Goal: Task Accomplishment & Management: Manage account settings

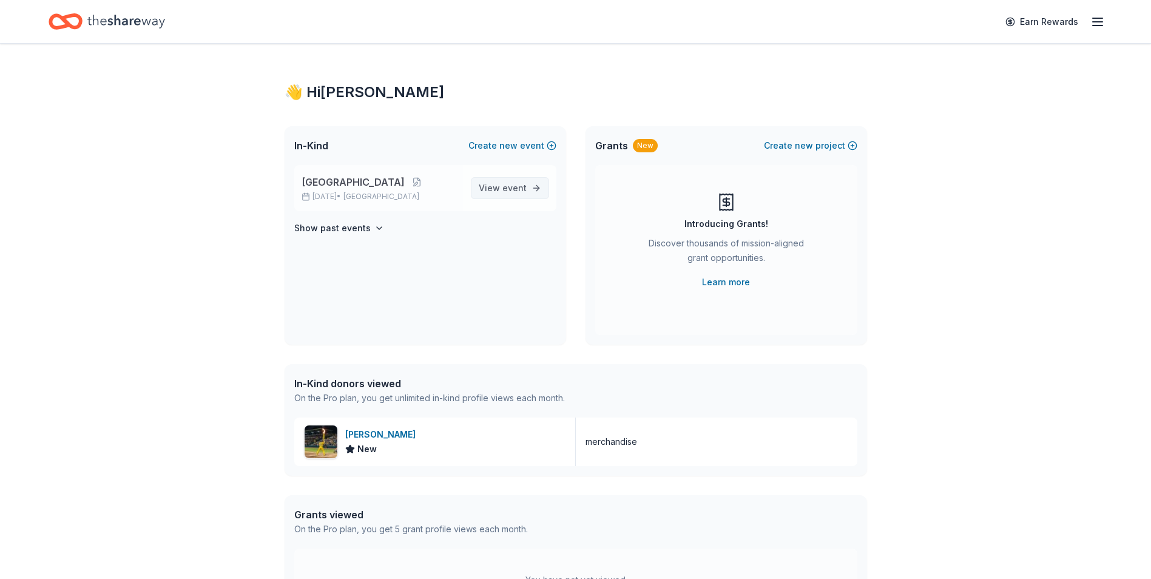
click at [494, 192] on span "View event" at bounding box center [503, 188] width 48 height 15
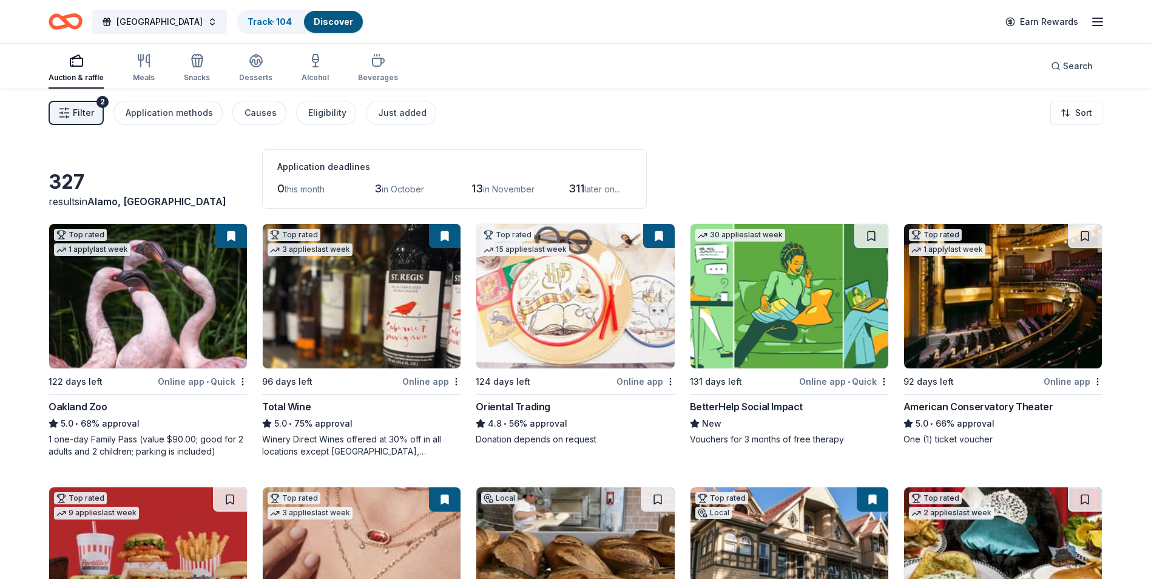
click at [86, 111] on span "Filter" at bounding box center [83, 113] width 21 height 15
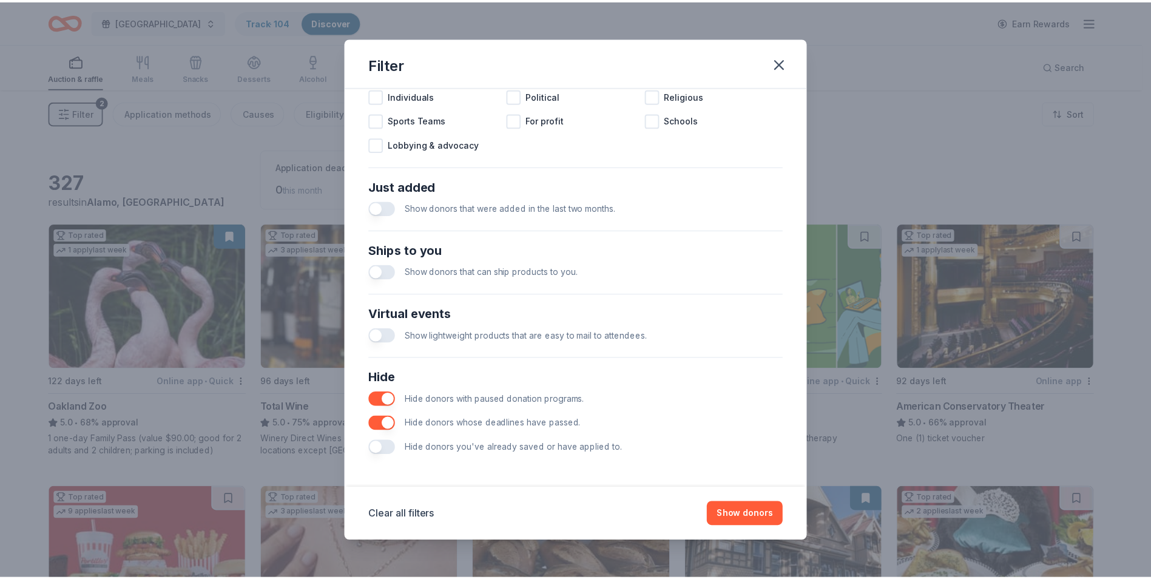
scroll to position [399, 0]
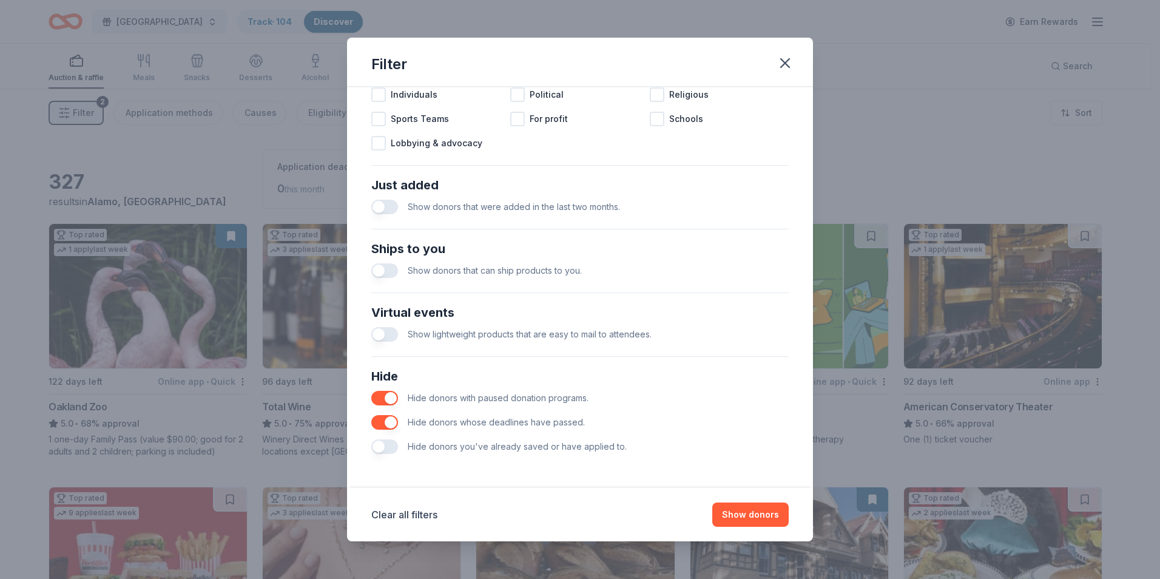
click at [385, 451] on button "button" at bounding box center [384, 446] width 27 height 15
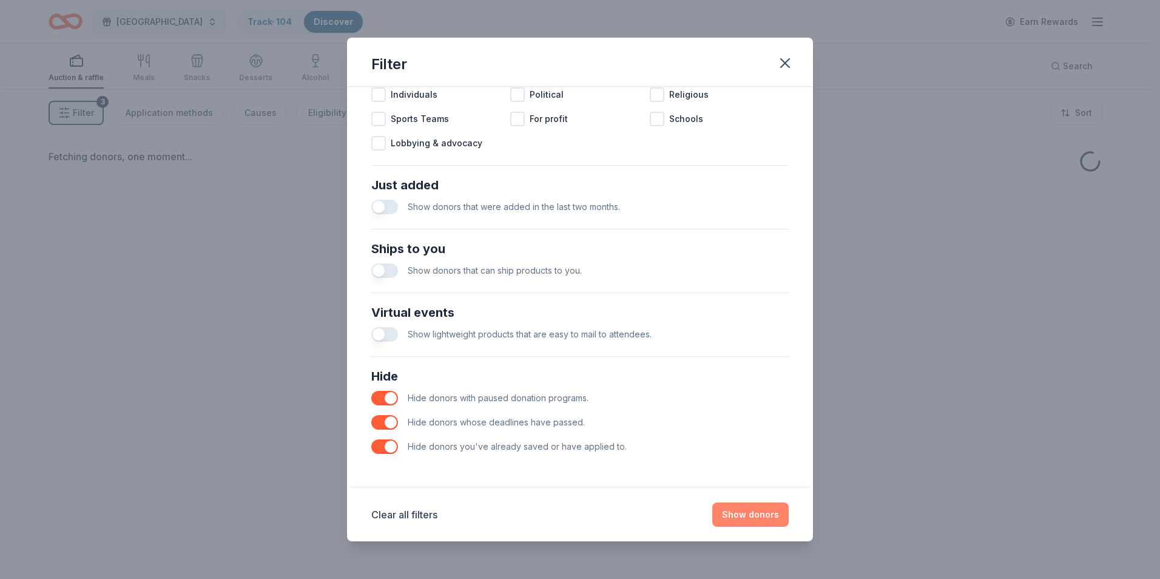
click at [733, 512] on button "Show donors" at bounding box center [751, 515] width 76 height 24
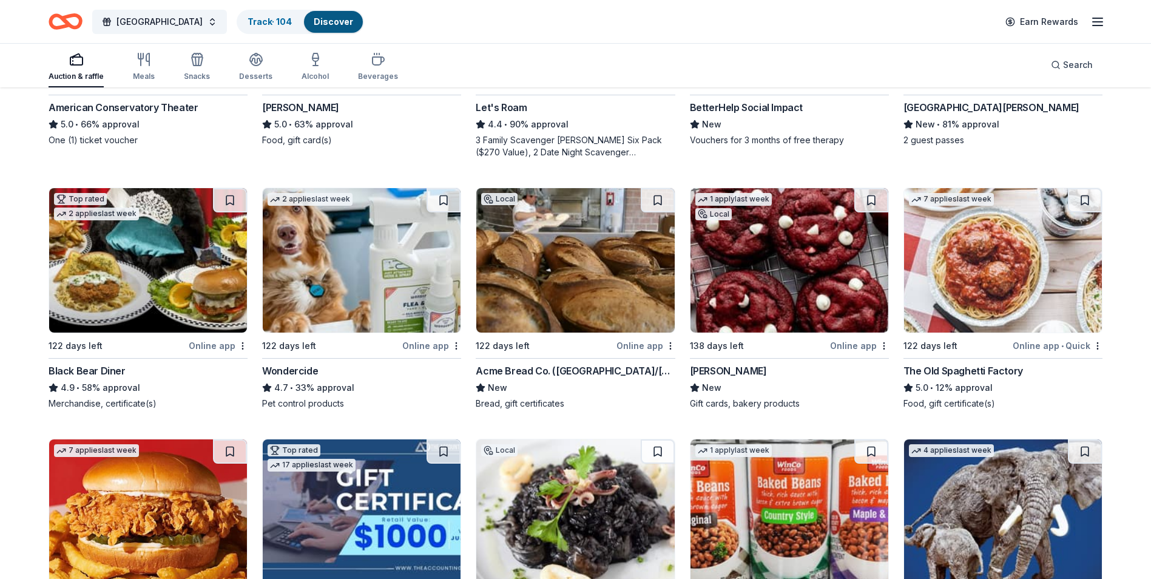
scroll to position [303, 0]
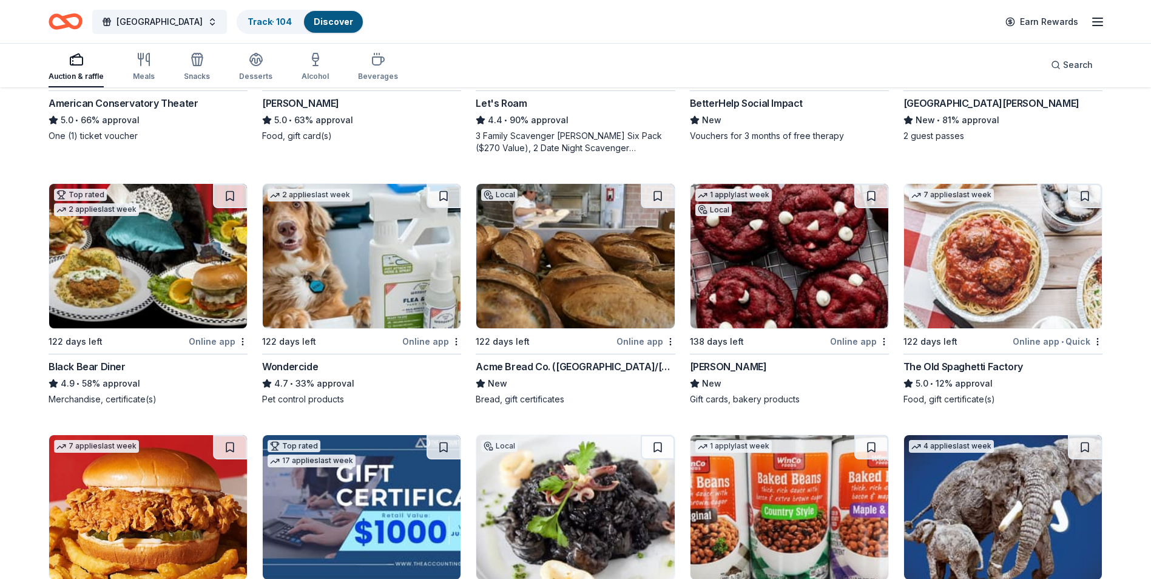
drag, startPoint x: 653, startPoint y: 192, endPoint x: 686, endPoint y: 235, distance: 54.0
click at [654, 192] on button at bounding box center [658, 196] width 34 height 24
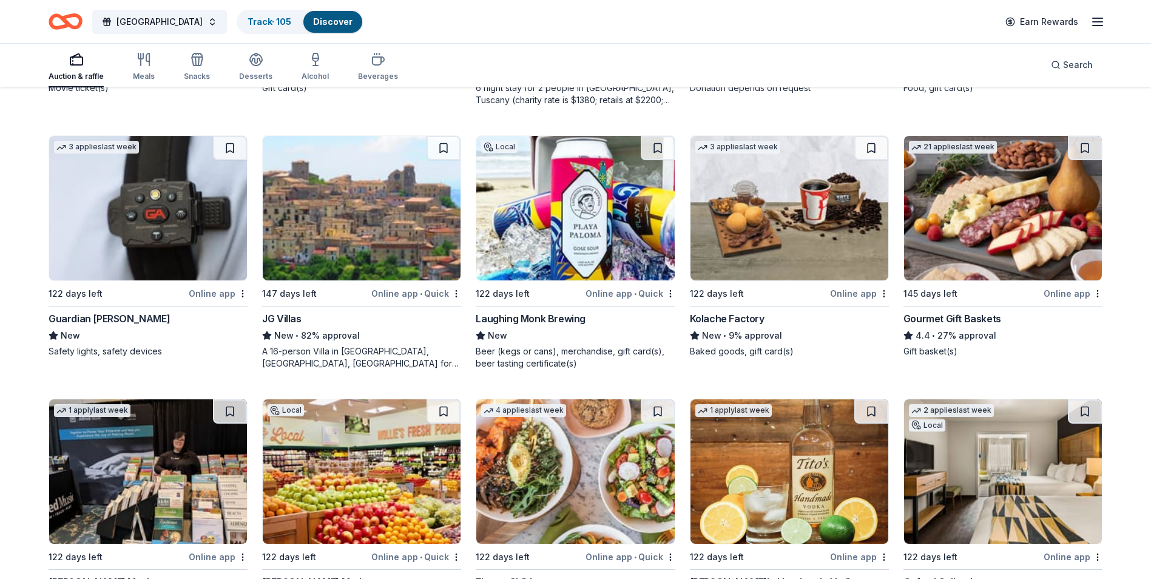
scroll to position [1645, 0]
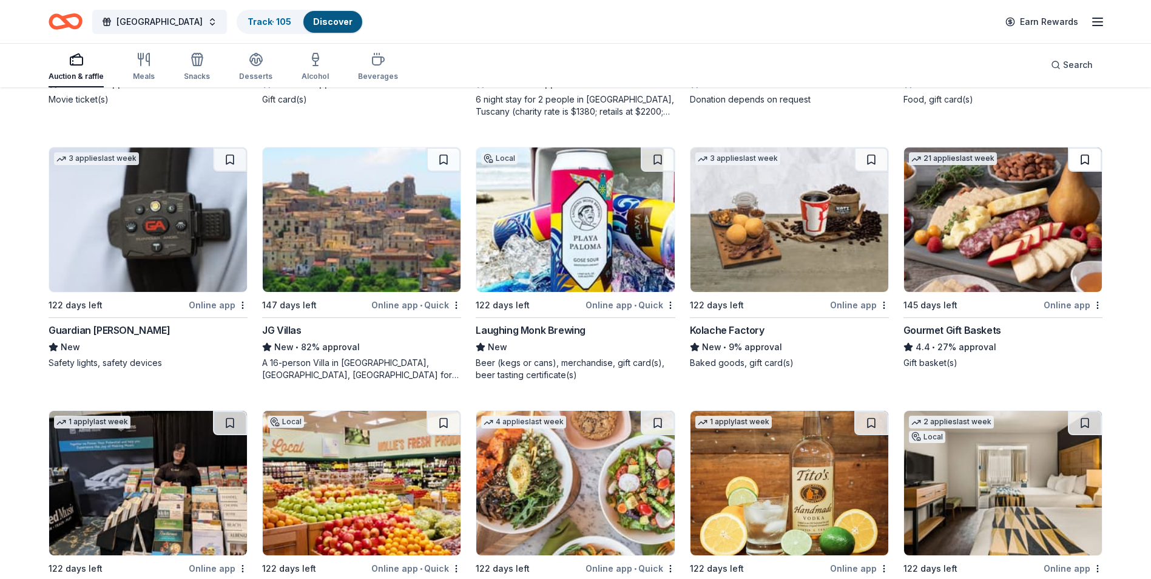
click at [1085, 166] on button at bounding box center [1085, 159] width 34 height 24
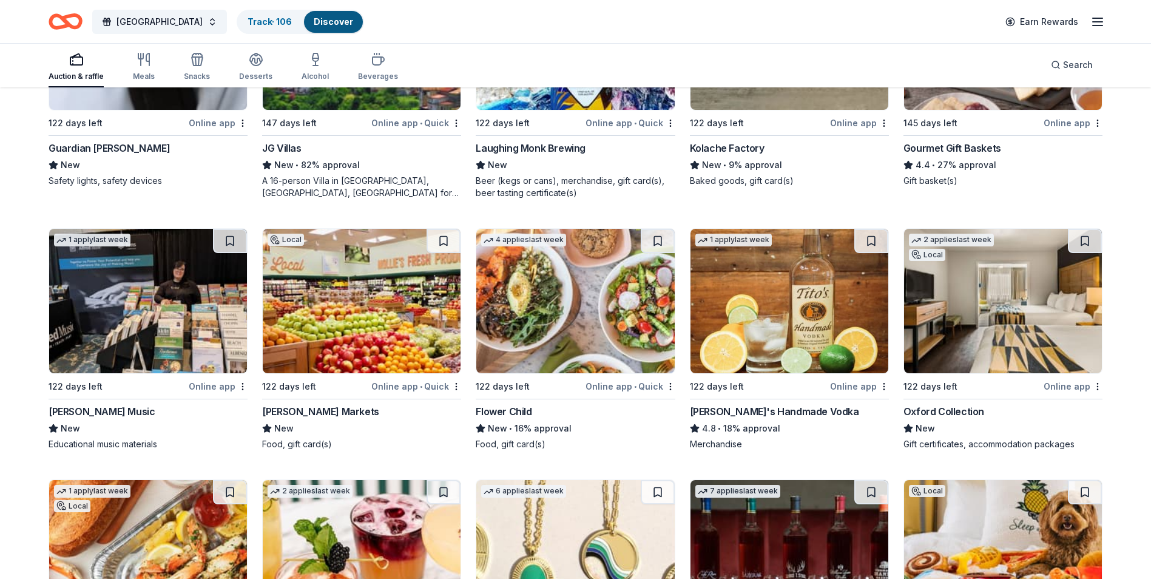
scroll to position [1888, 0]
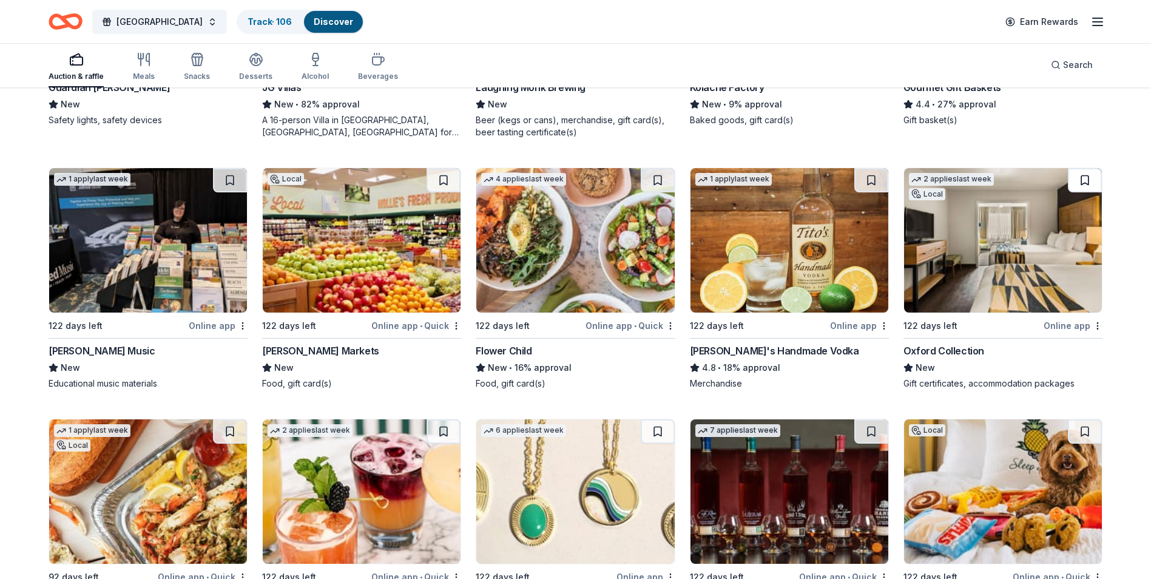
click at [1085, 177] on button at bounding box center [1085, 180] width 34 height 24
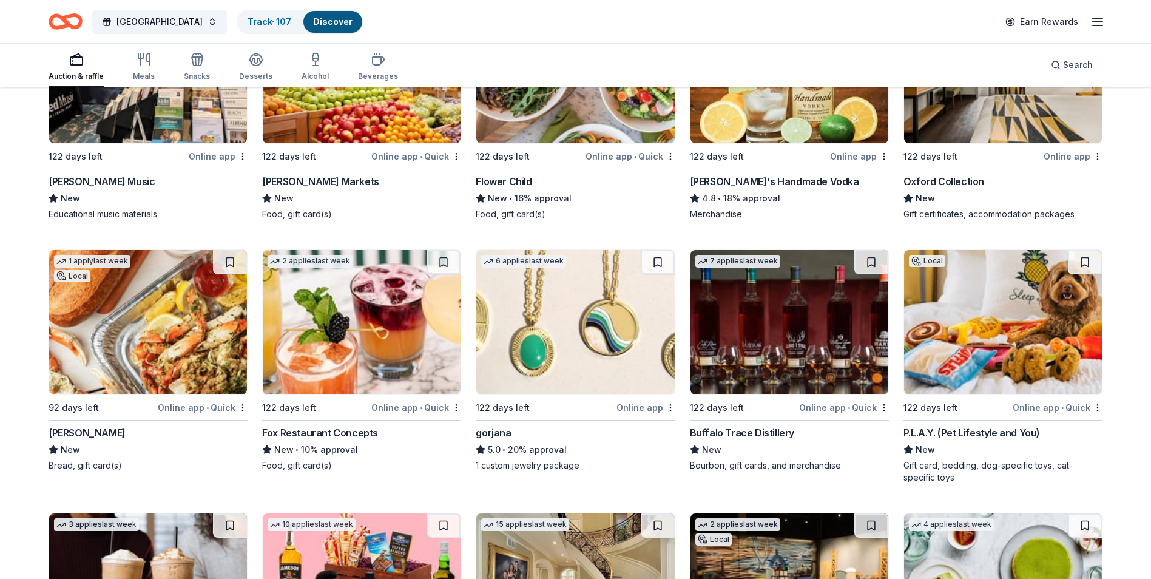
scroll to position [2130, 0]
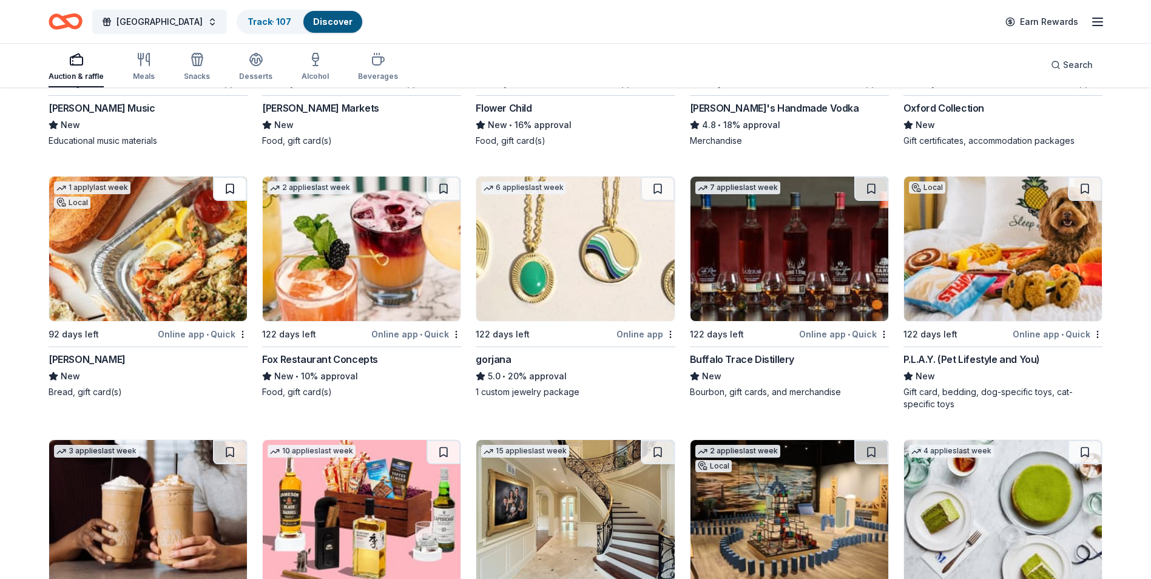
click at [231, 188] on button at bounding box center [230, 189] width 34 height 24
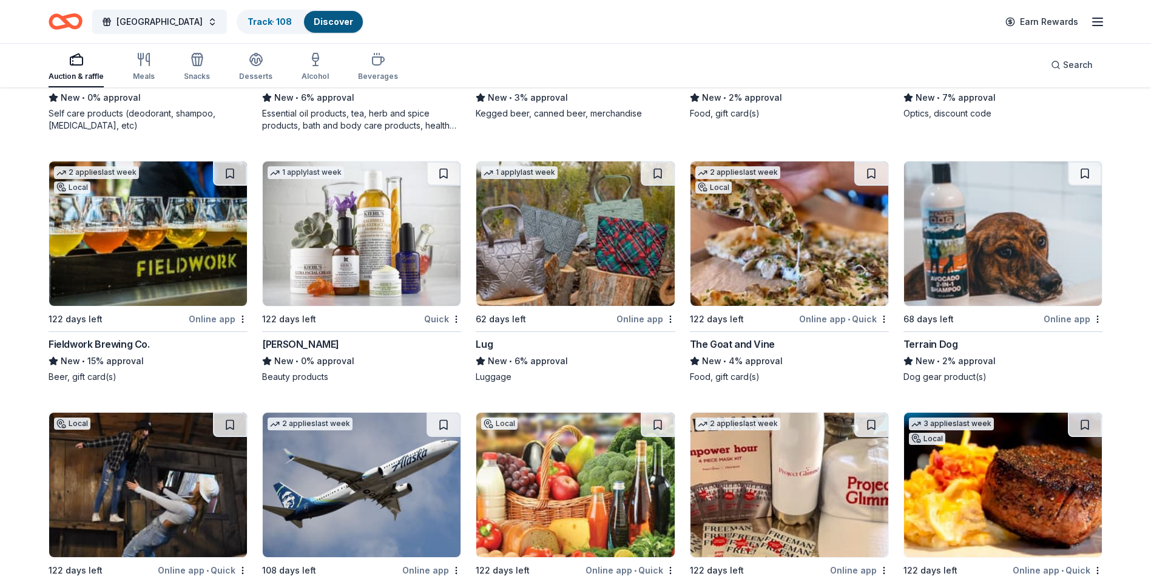
scroll to position [5490, 0]
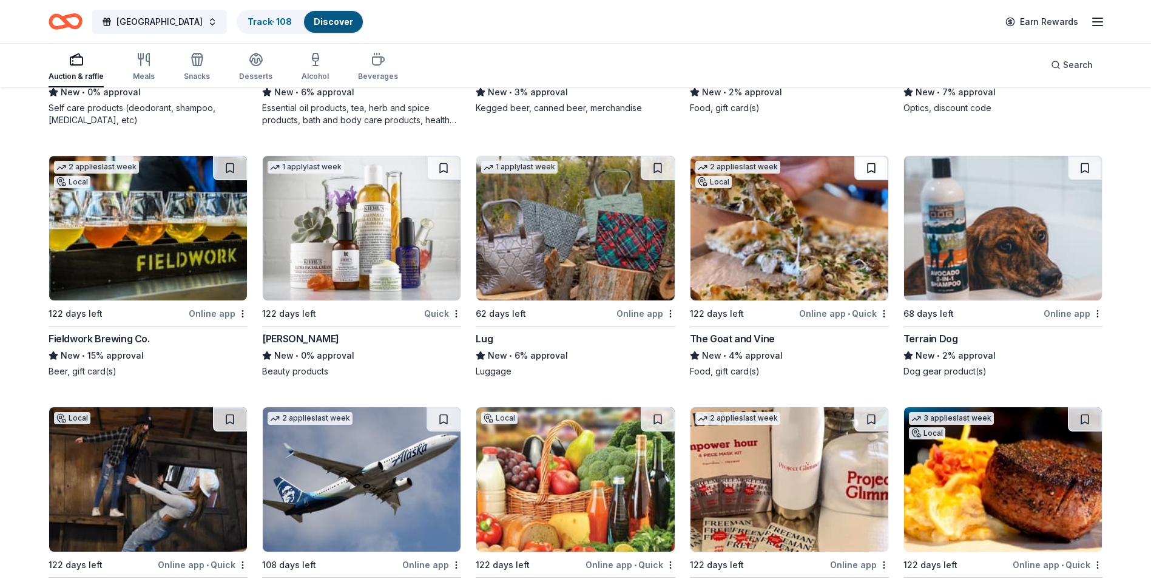
click at [871, 180] on button at bounding box center [872, 168] width 34 height 24
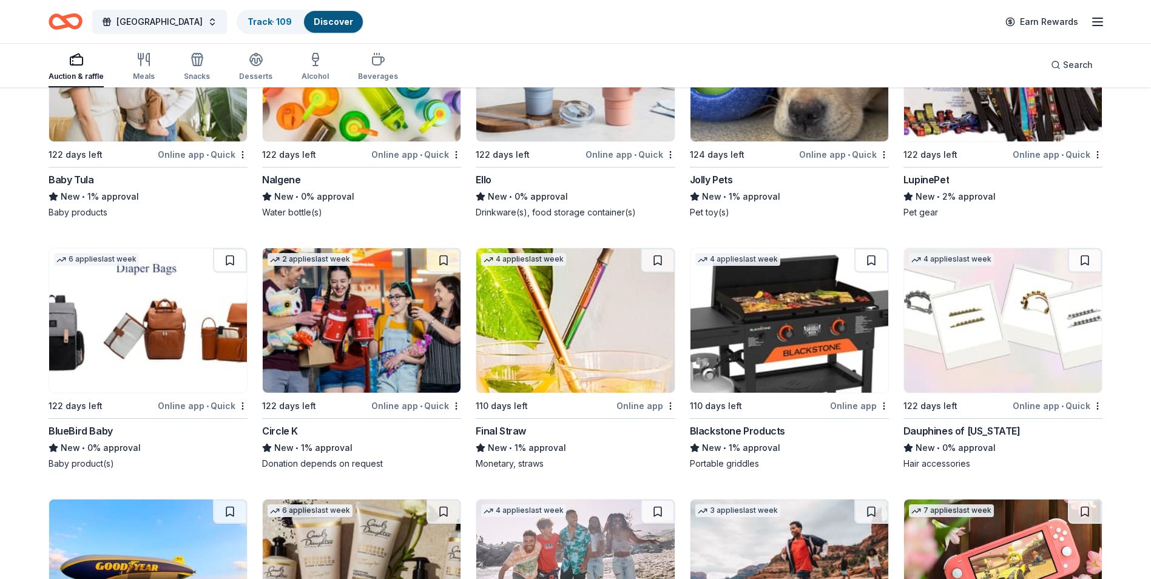
scroll to position [10176, 0]
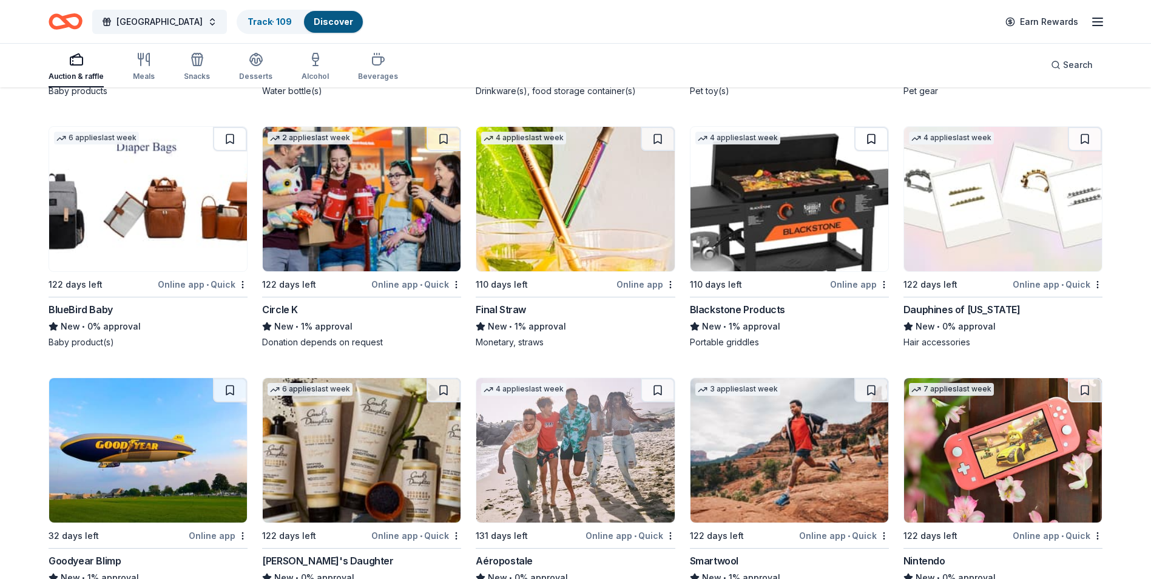
click at [875, 149] on button at bounding box center [872, 139] width 34 height 24
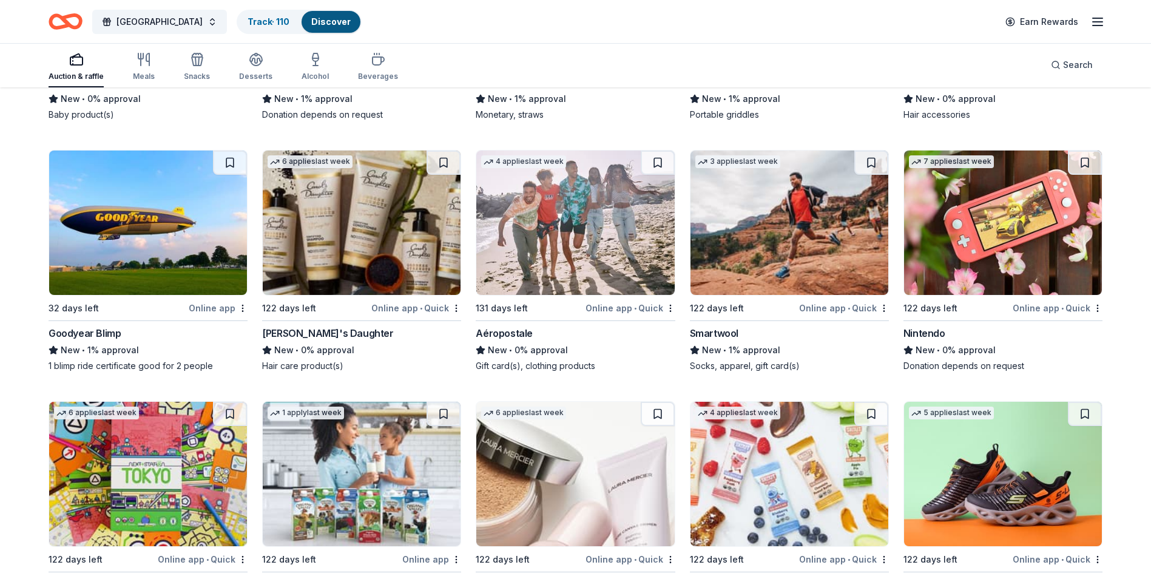
scroll to position [10479, 0]
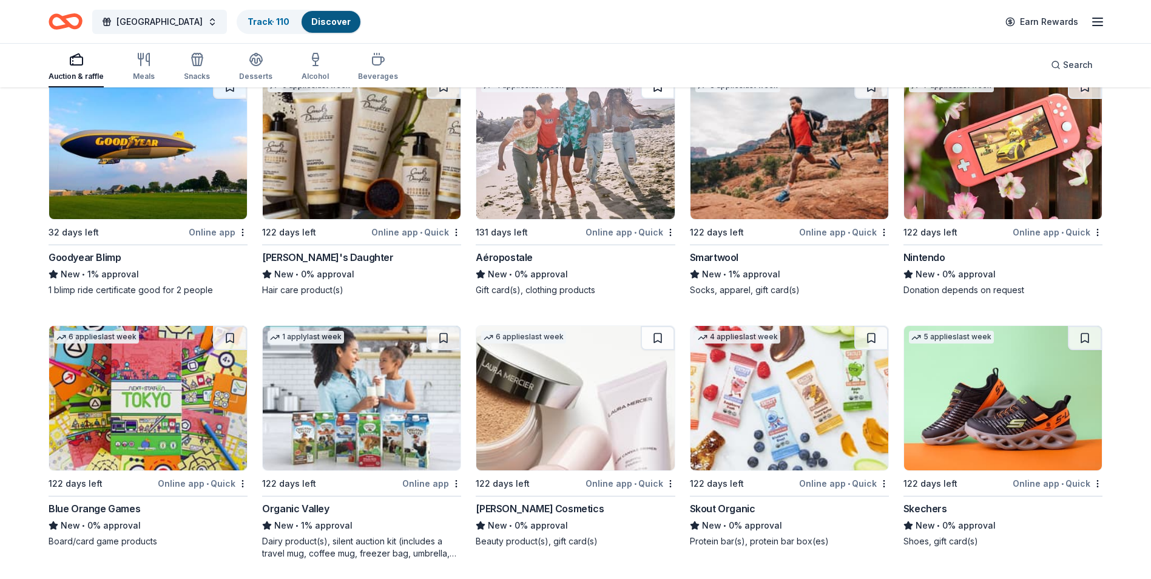
click at [659, 97] on button at bounding box center [658, 87] width 34 height 24
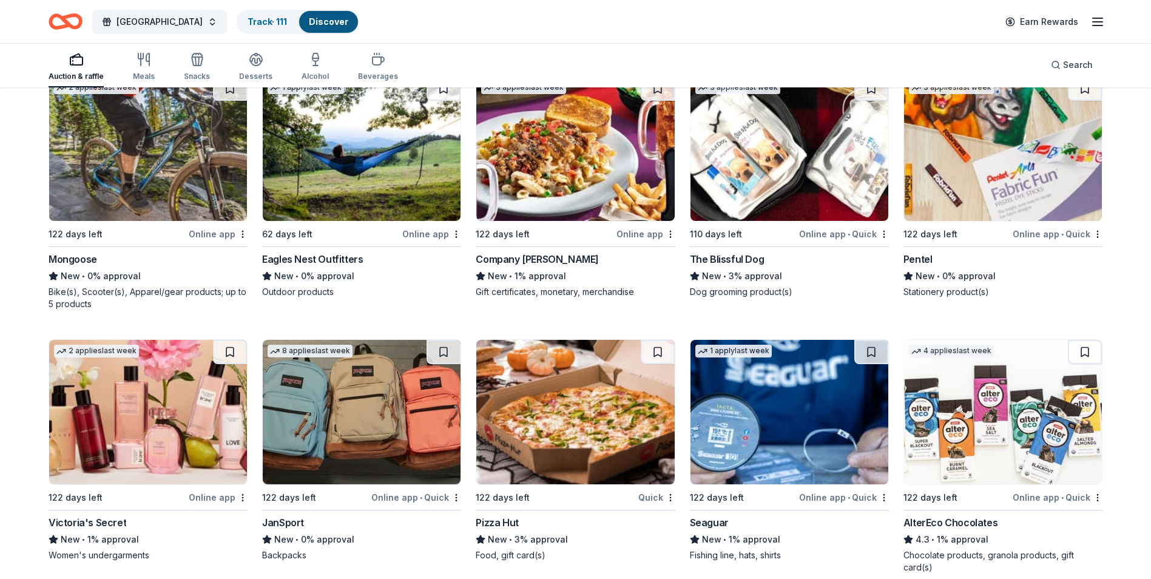
scroll to position [8389, 0]
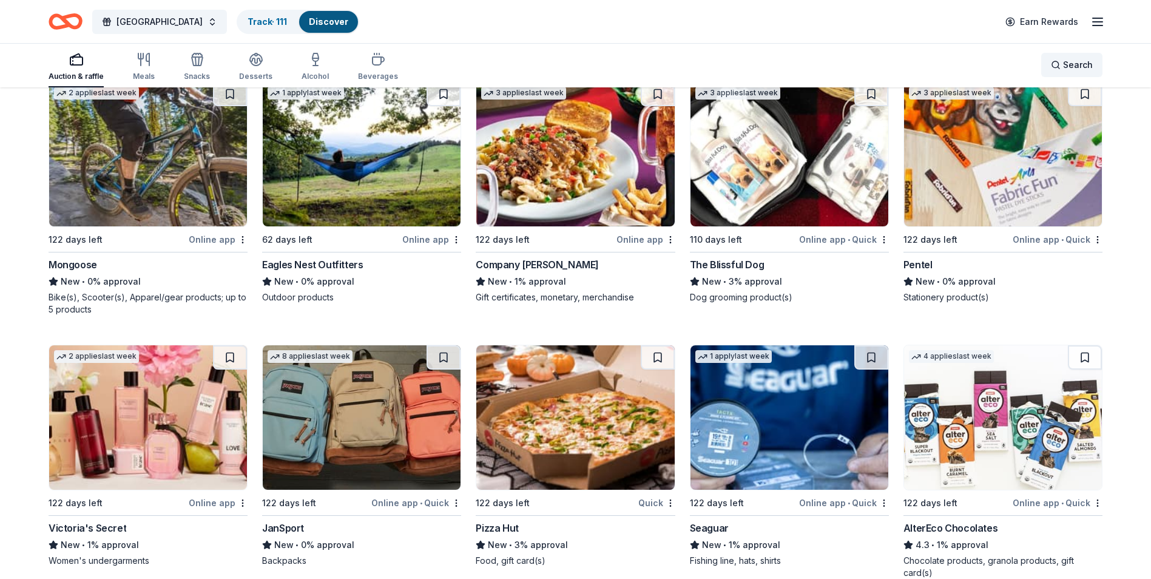
click at [1060, 62] on div "Search" at bounding box center [1072, 65] width 42 height 15
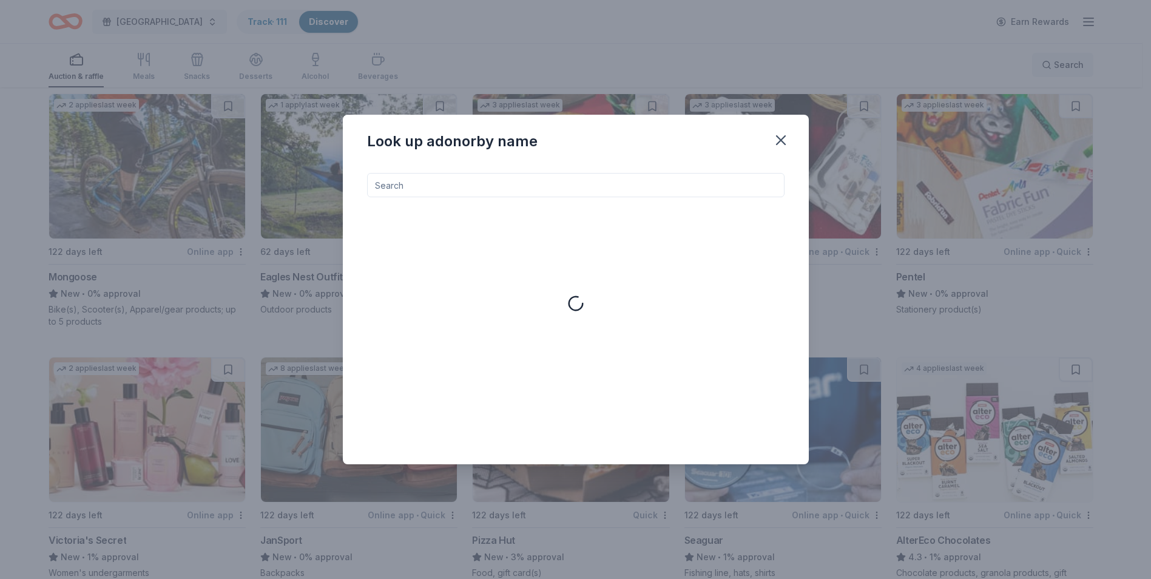
scroll to position [8377, 0]
click at [722, 191] on input at bounding box center [580, 185] width 418 height 24
type input "t"
type input "m"
type input "k"
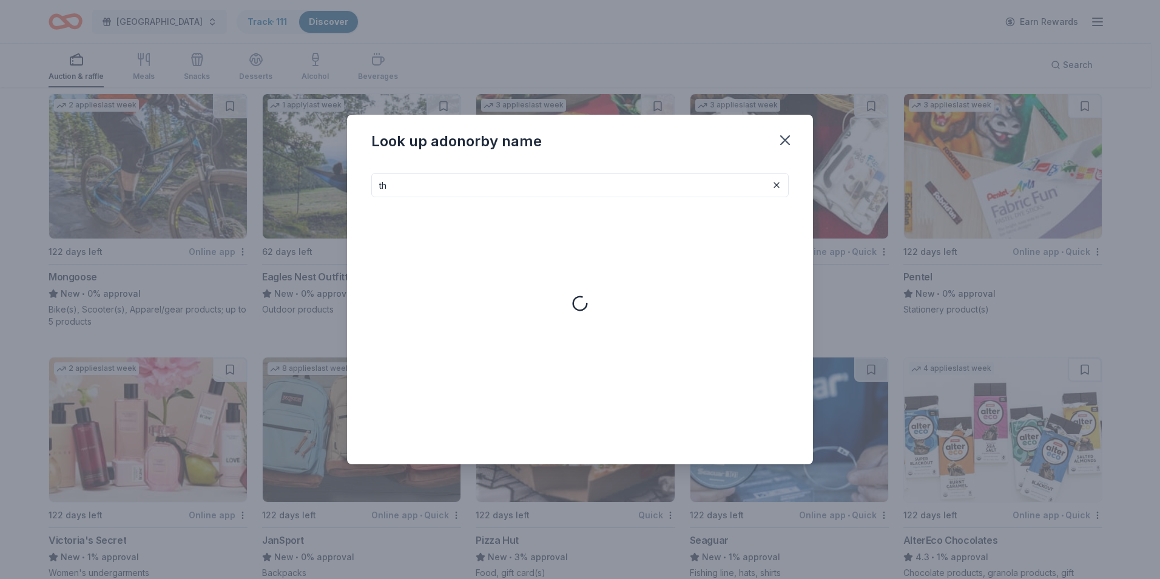
type input "t"
type input "f"
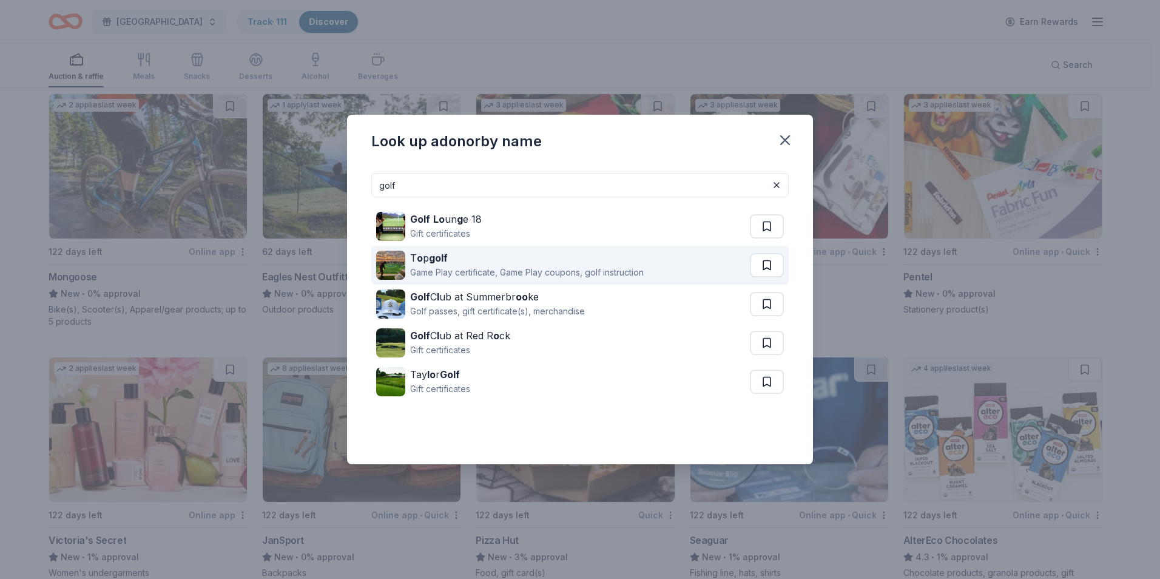
type input "golf"
click at [768, 265] on button at bounding box center [767, 265] width 34 height 24
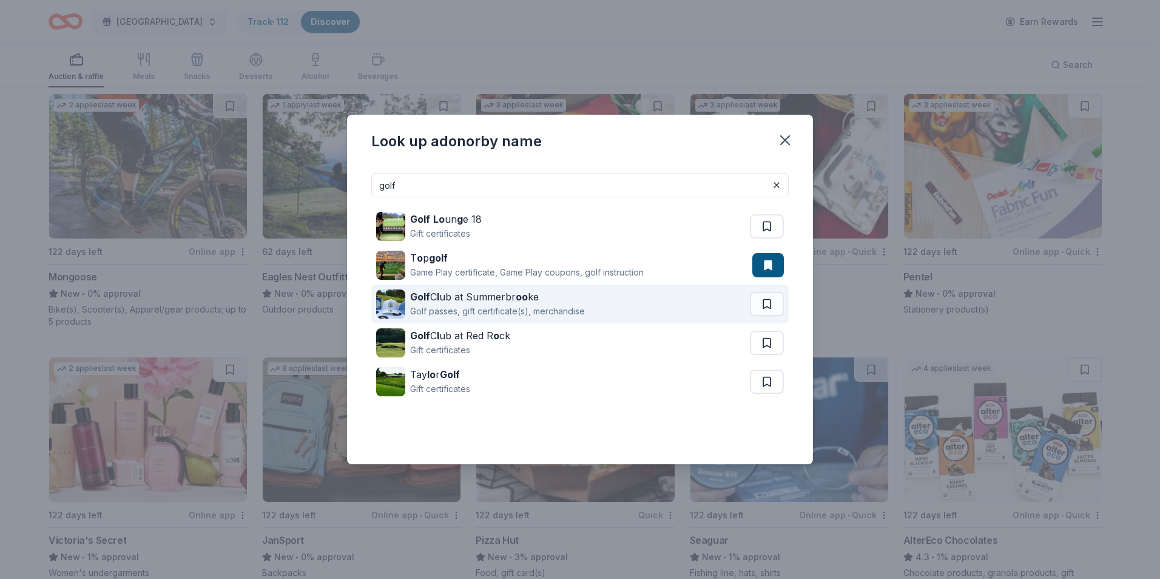
click at [513, 304] on div "Golf passes, gift certificate(s), merchandise" at bounding box center [497, 311] width 175 height 15
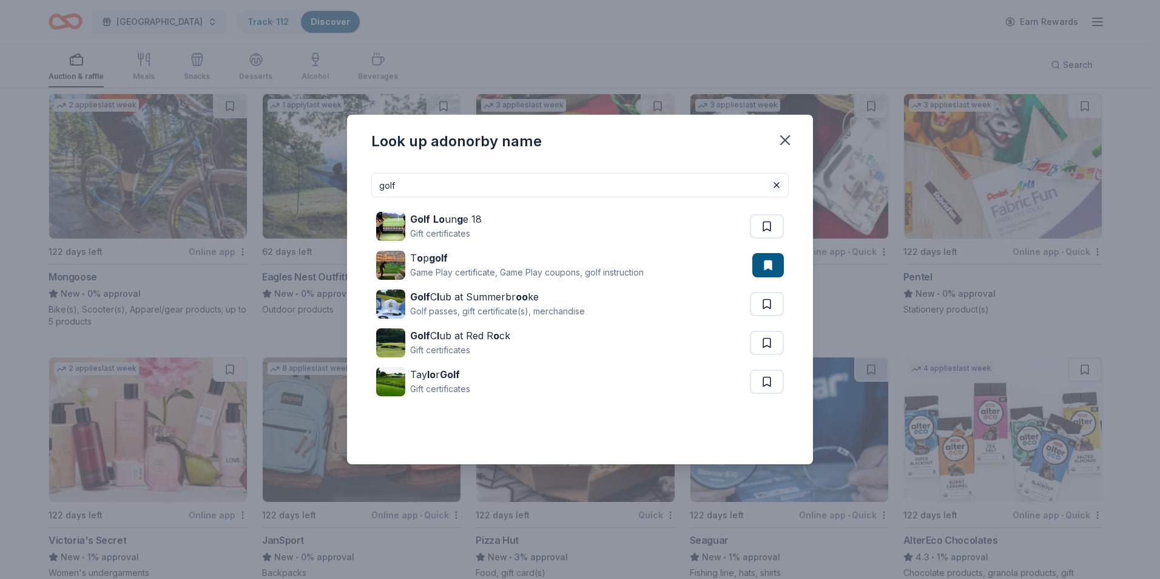
click at [775, 183] on button at bounding box center [777, 185] width 15 height 15
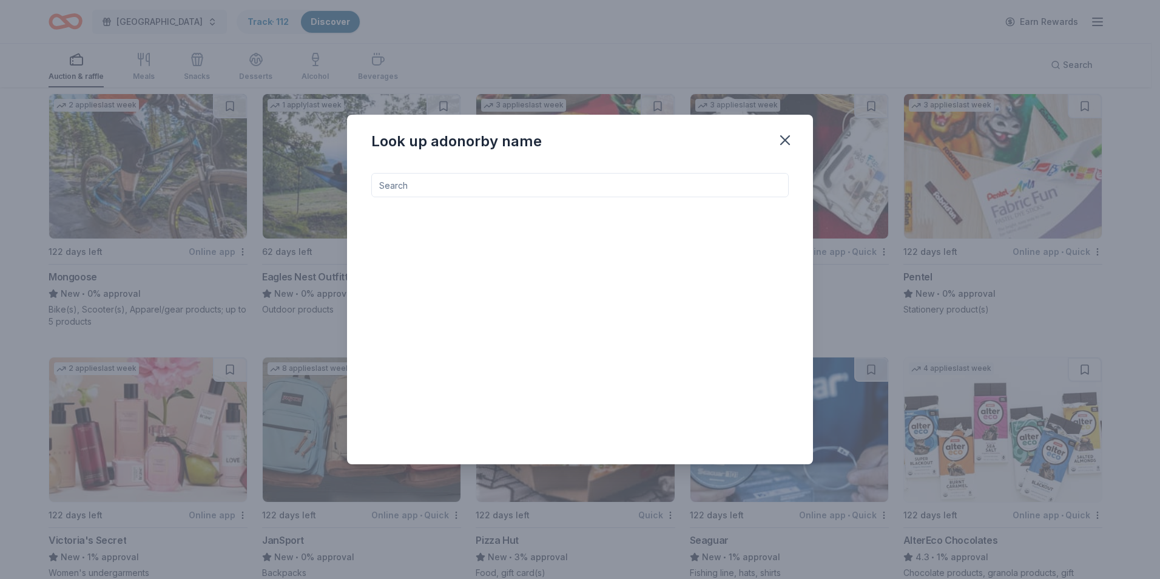
click at [651, 186] on input at bounding box center [580, 185] width 418 height 24
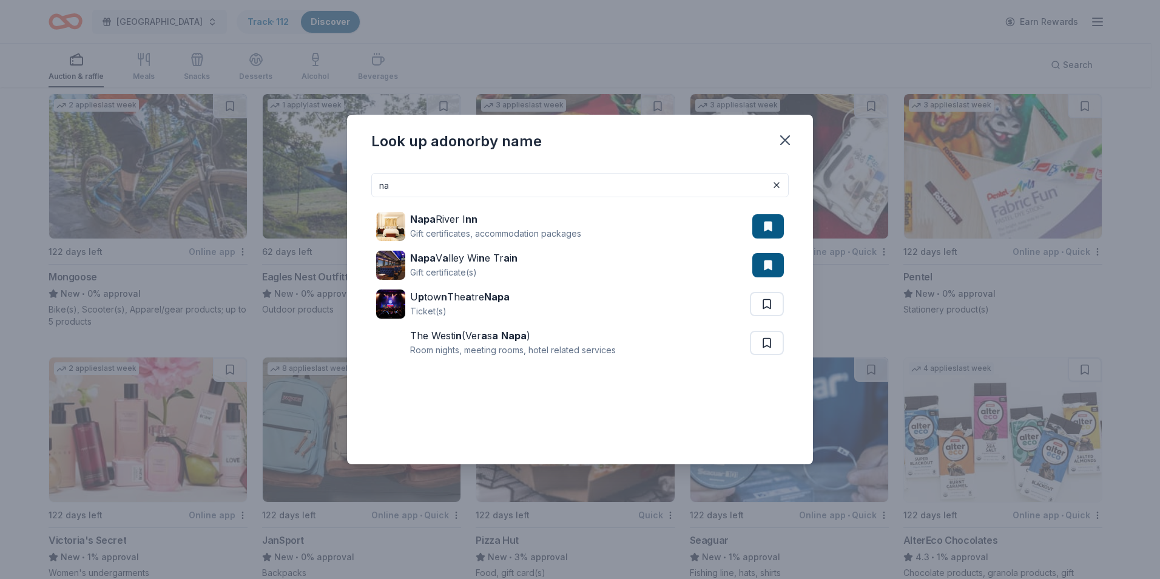
type input "n"
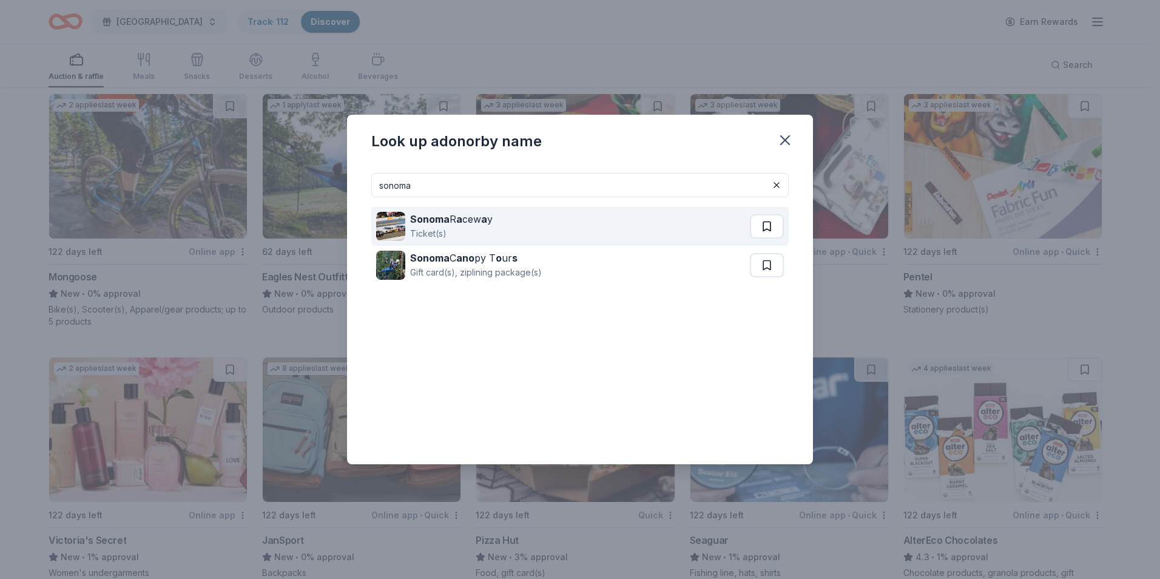
type input "sonoma"
click at [766, 226] on button at bounding box center [767, 226] width 34 height 24
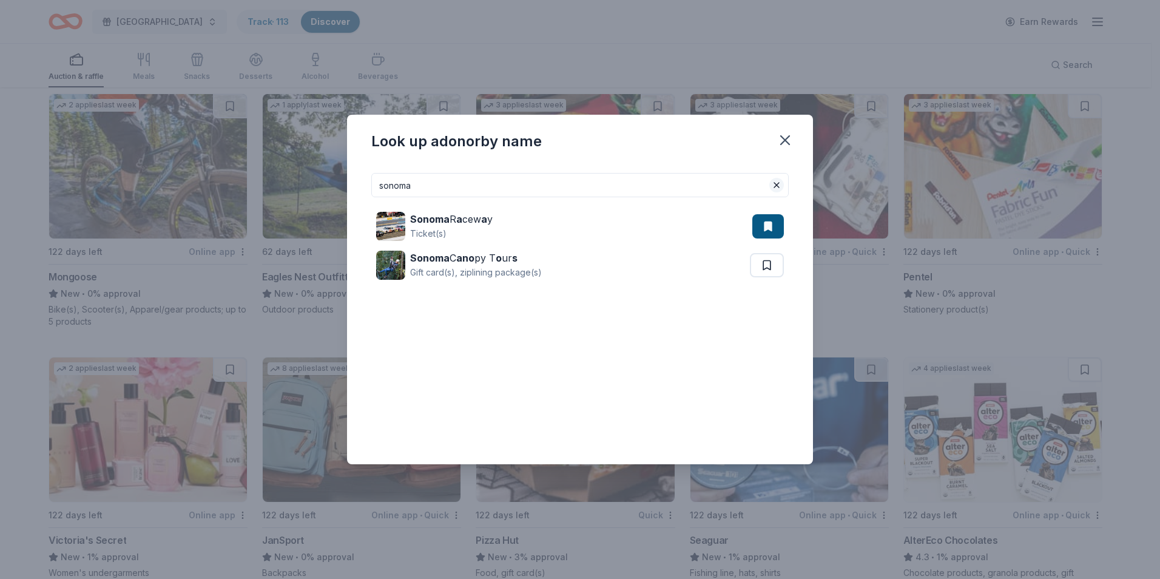
click at [777, 185] on button at bounding box center [777, 185] width 15 height 15
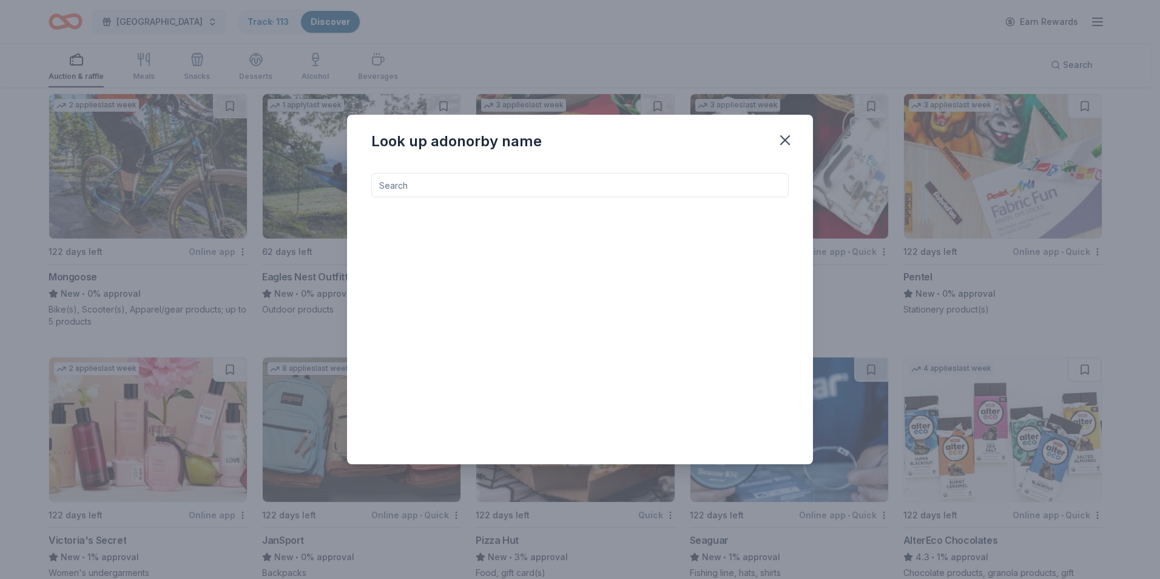
click at [681, 183] on input at bounding box center [580, 185] width 418 height 24
type input "d"
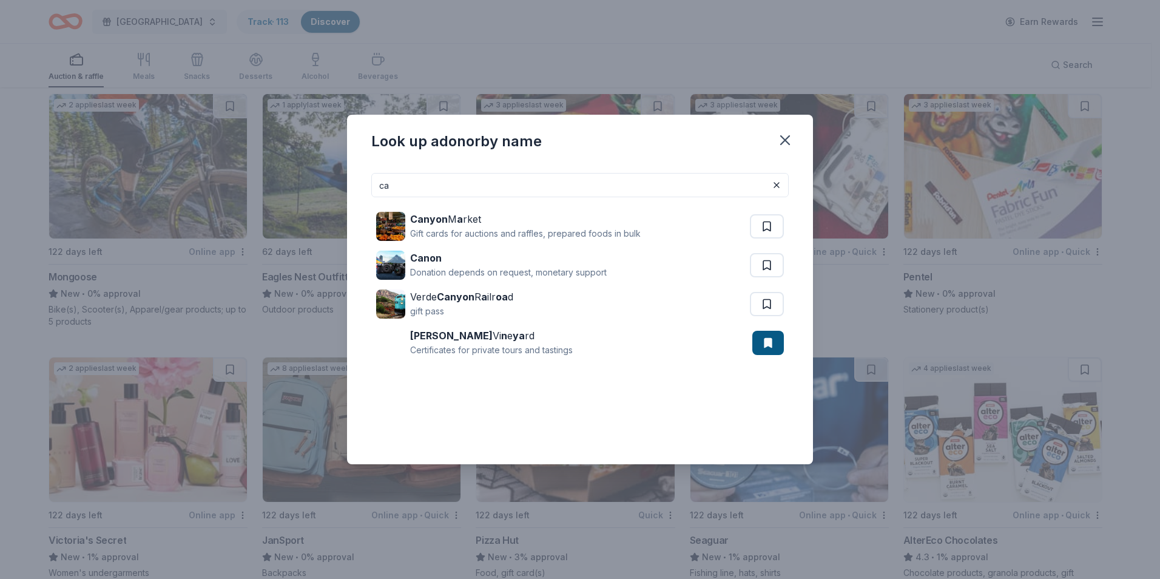
type input "c"
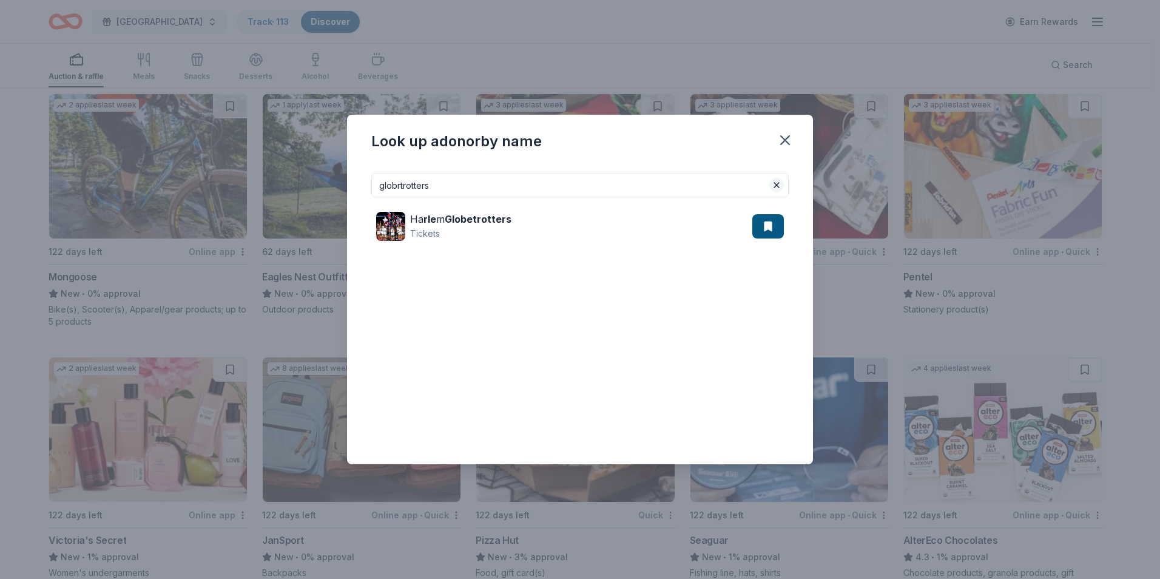
type input "globrtrotters"
click at [774, 183] on button at bounding box center [777, 185] width 15 height 15
click at [701, 185] on input at bounding box center [580, 185] width 418 height 24
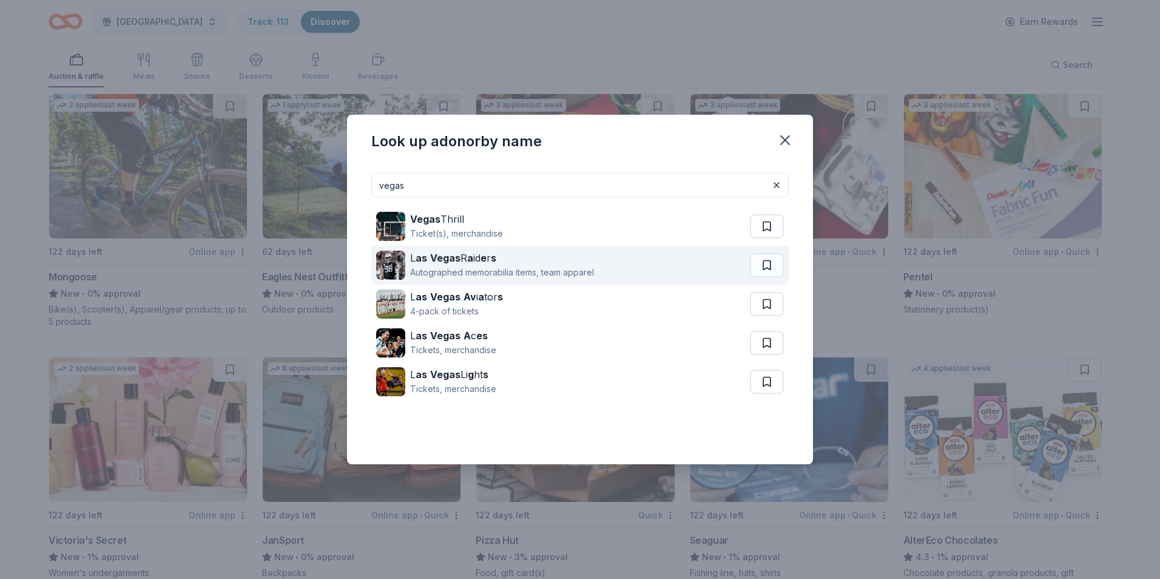
type input "vegas"
click at [491, 258] on div "L as Vegas R a id e r s" at bounding box center [502, 258] width 184 height 15
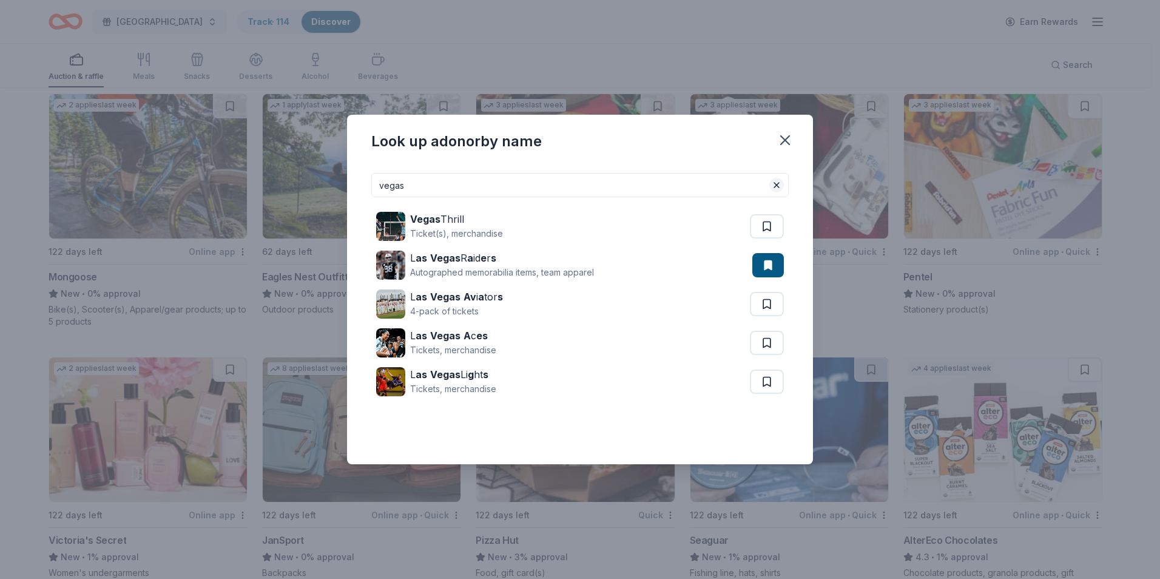
click at [776, 183] on button at bounding box center [777, 185] width 15 height 15
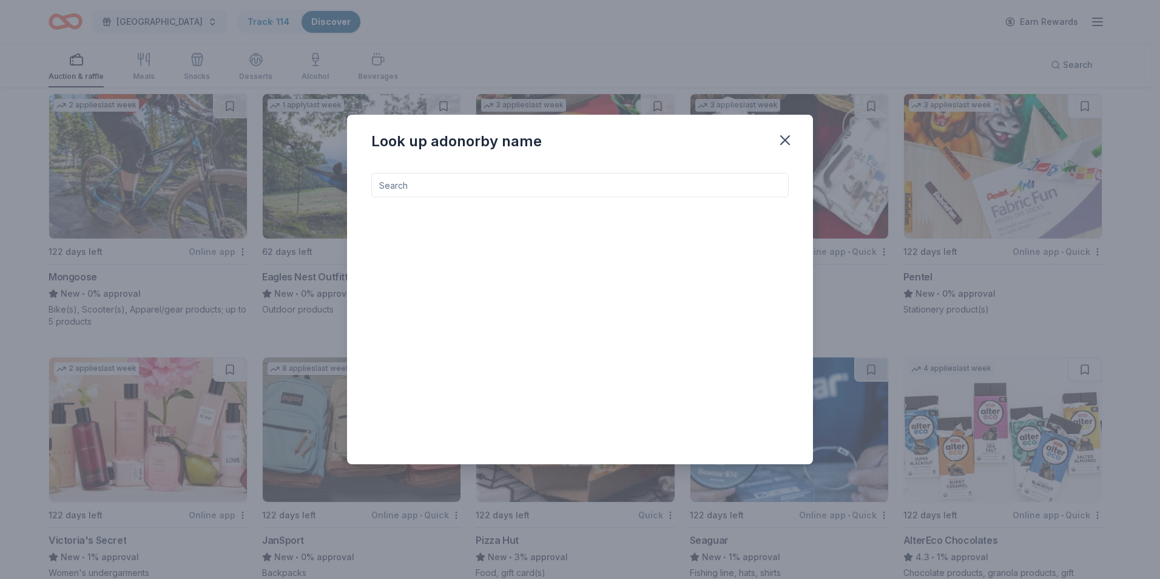
click at [686, 181] on input at bounding box center [580, 185] width 418 height 24
type input "s"
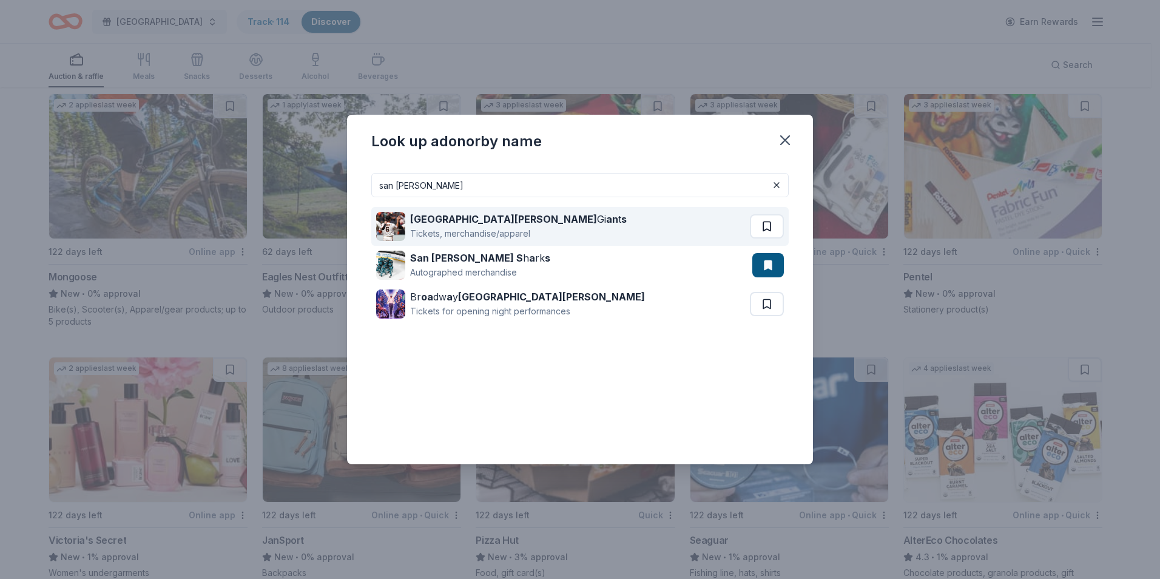
click at [765, 227] on button at bounding box center [767, 226] width 34 height 24
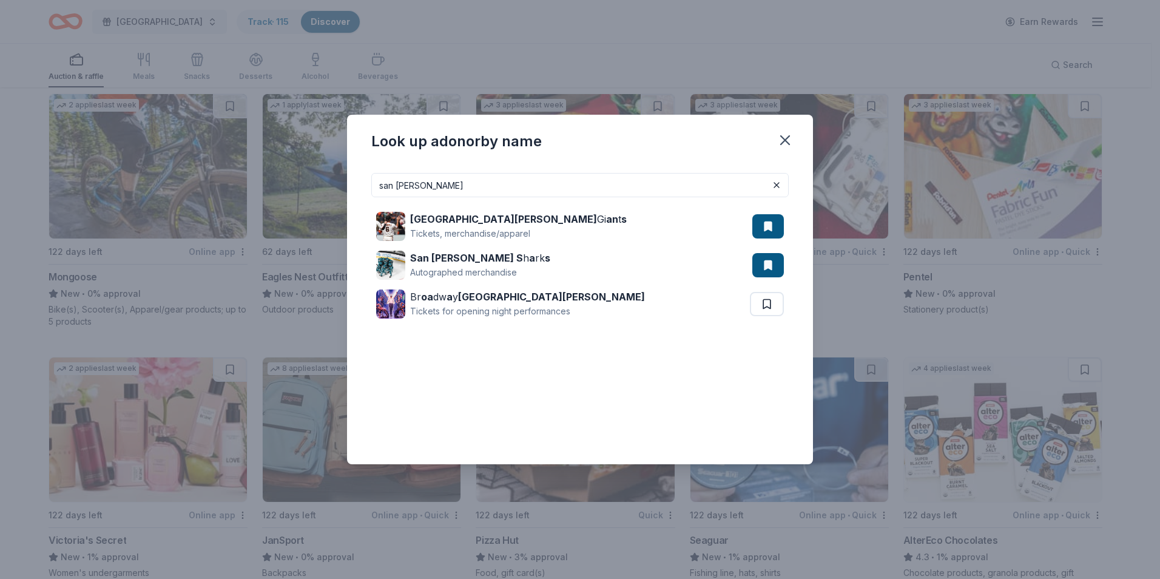
click at [627, 182] on input "san [PERSON_NAME]" at bounding box center [580, 185] width 418 height 24
type input "s"
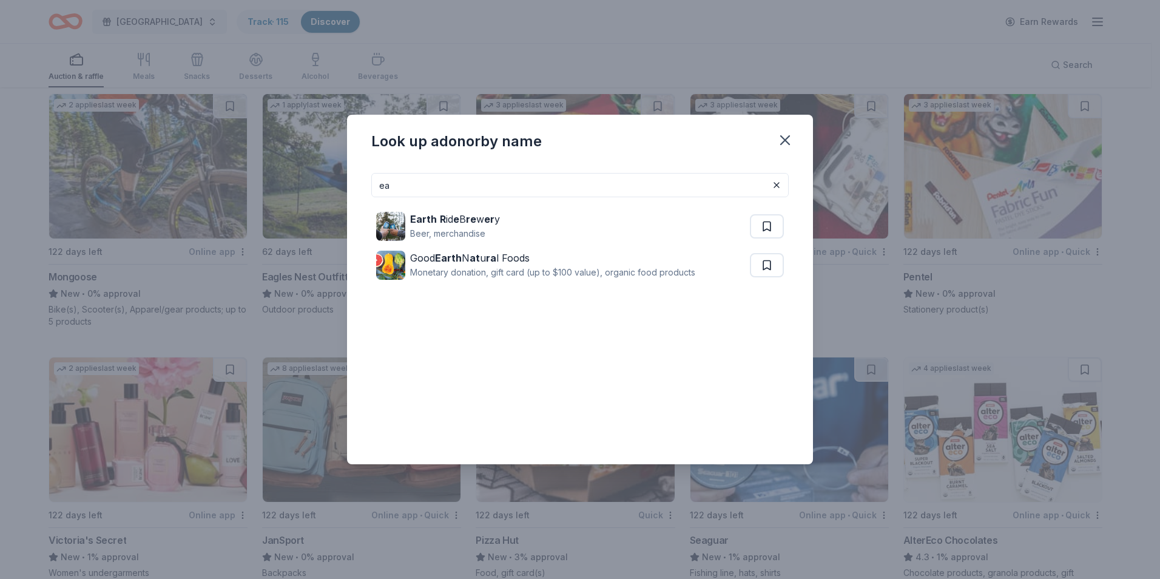
type input "e"
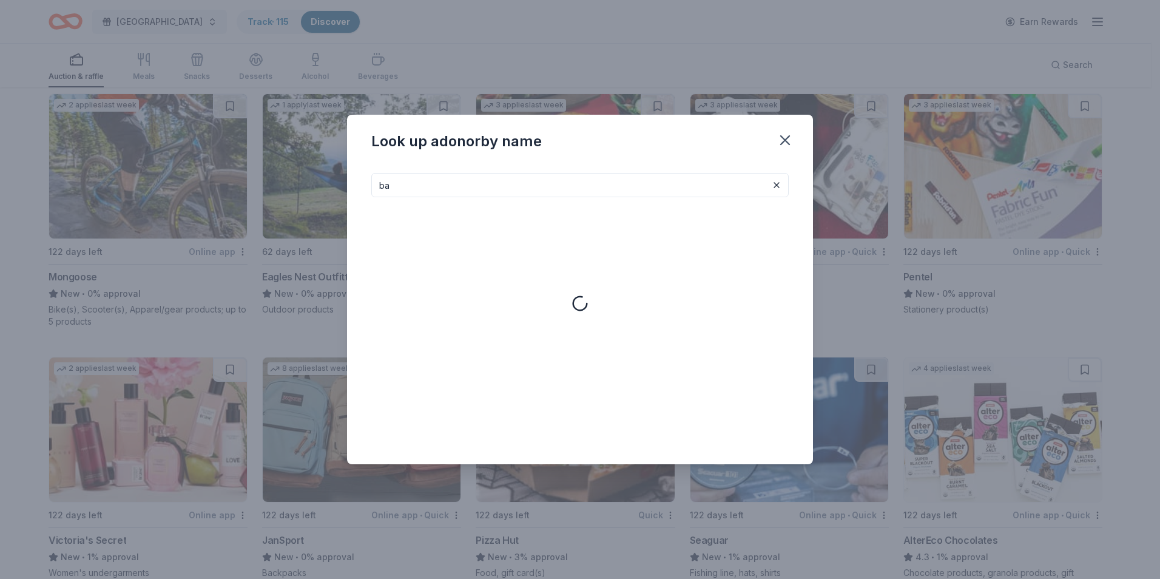
type input "b"
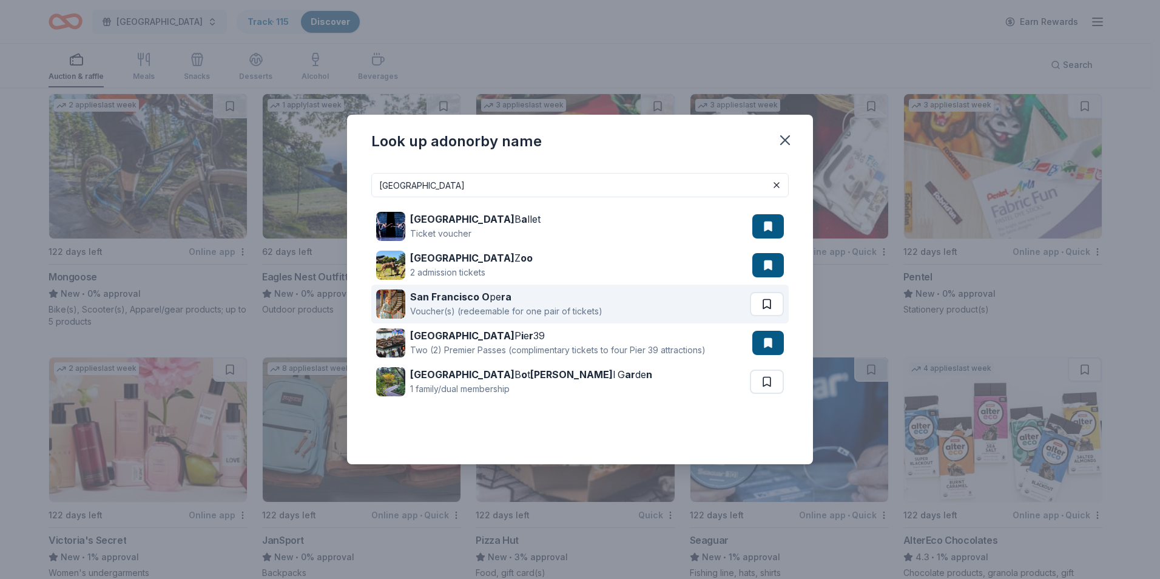
click at [762, 303] on button at bounding box center [767, 304] width 34 height 24
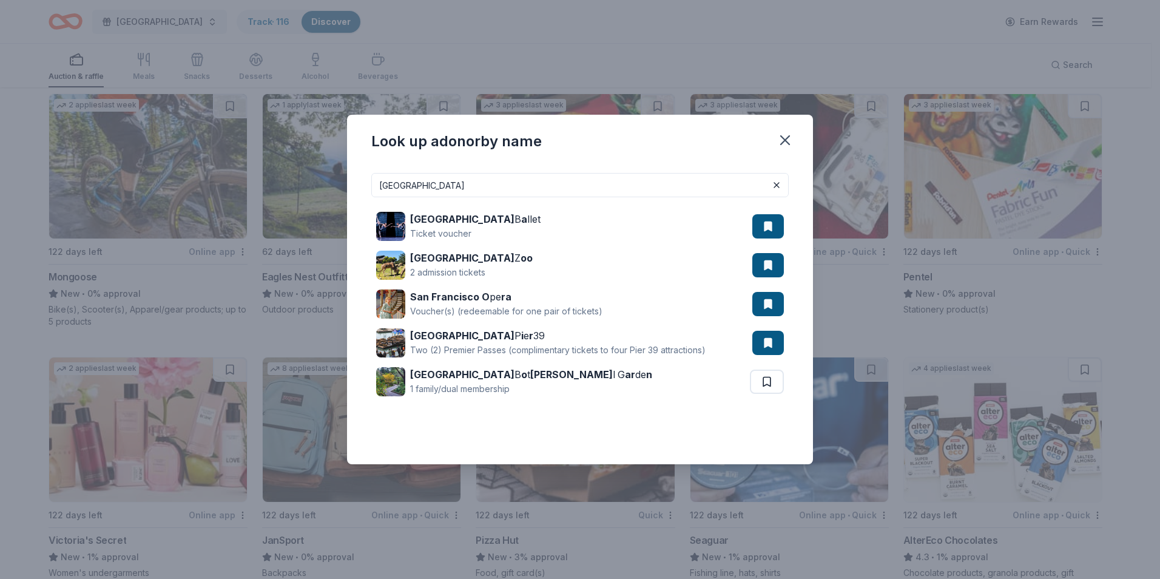
click at [525, 181] on input "[GEOGRAPHIC_DATA]" at bounding box center [580, 185] width 418 height 24
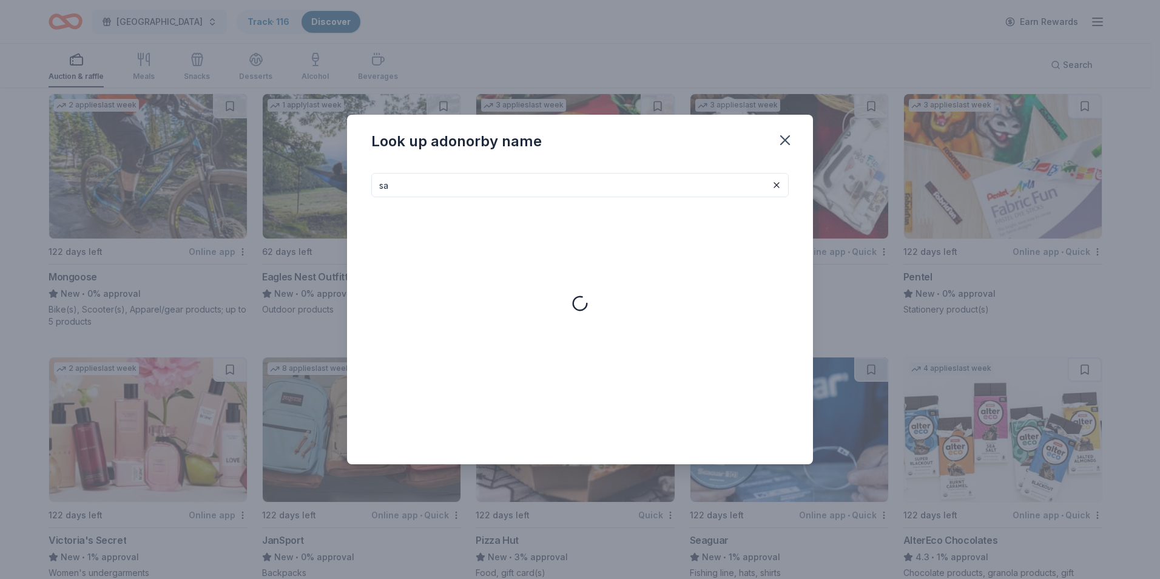
type input "s"
type input "g"
type input "l"
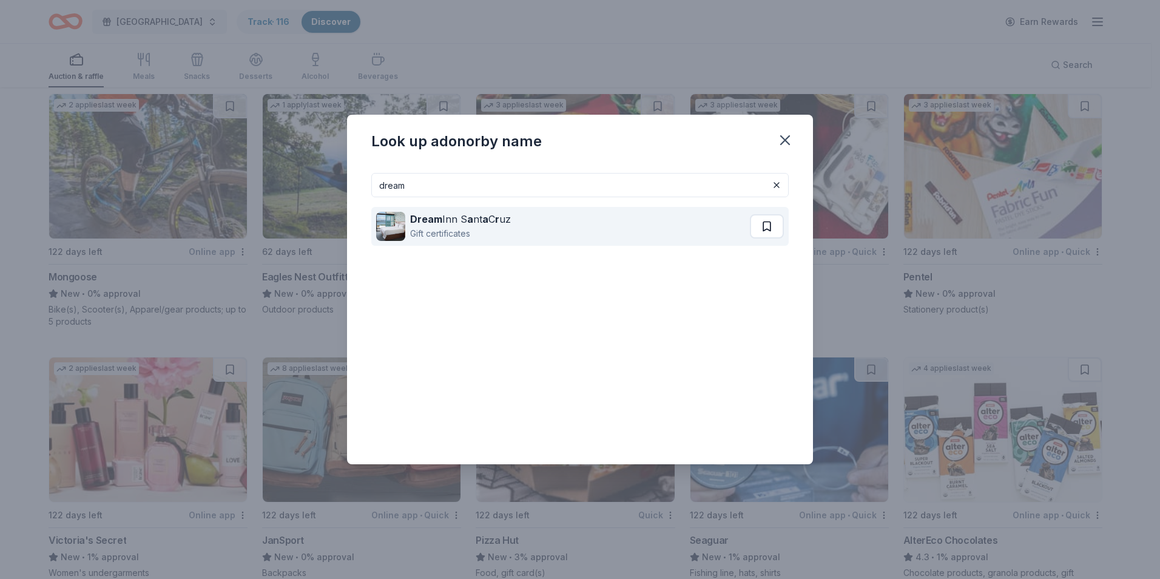
click at [770, 231] on button at bounding box center [767, 226] width 34 height 24
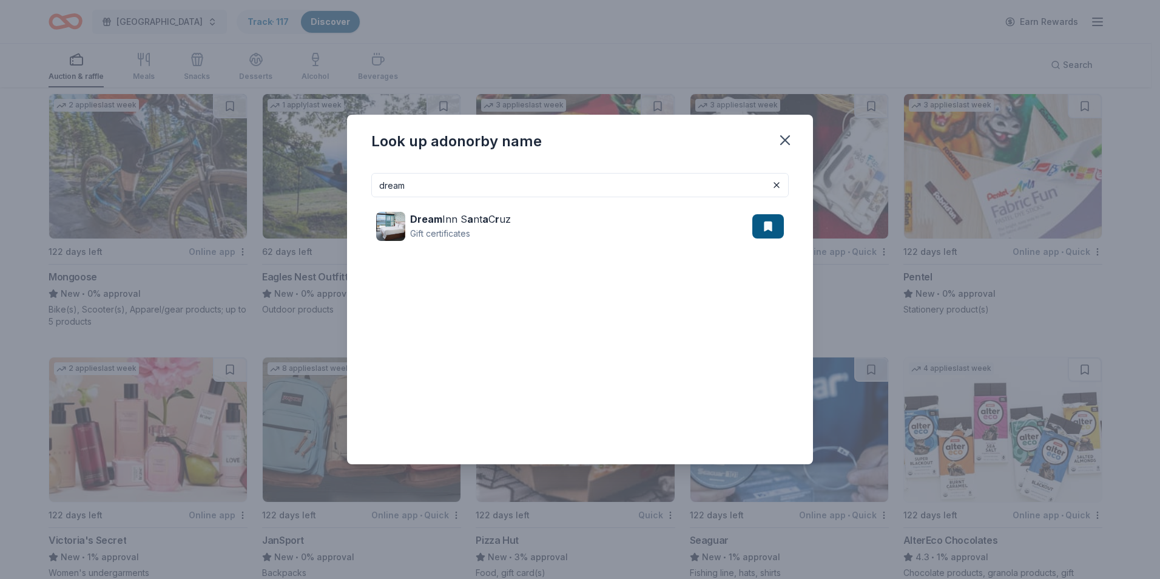
click at [570, 190] on input "dream" at bounding box center [580, 185] width 418 height 24
type input "d"
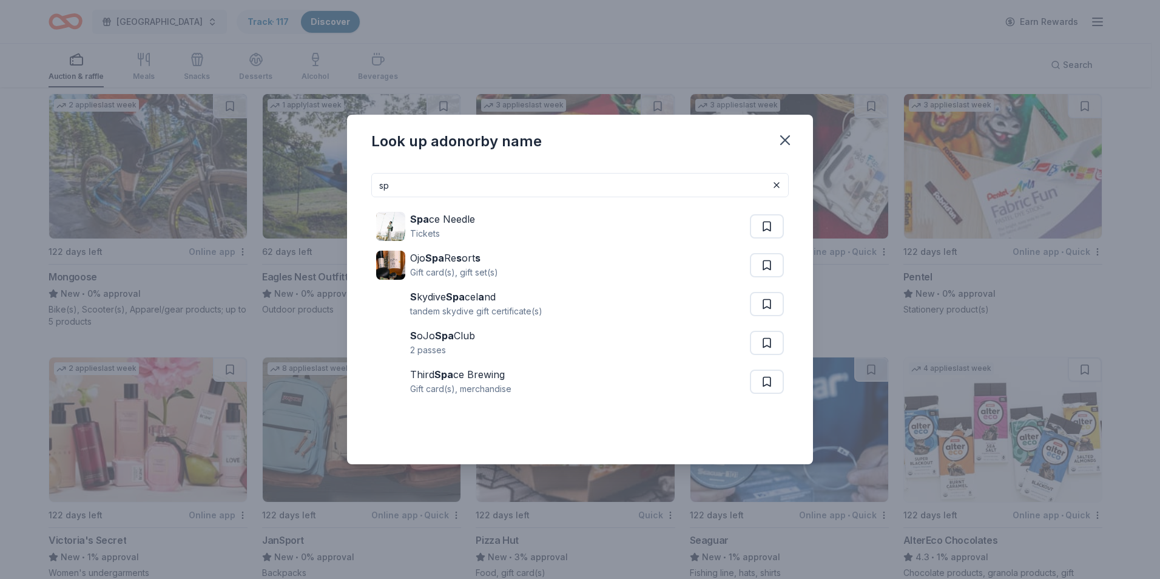
type input "s"
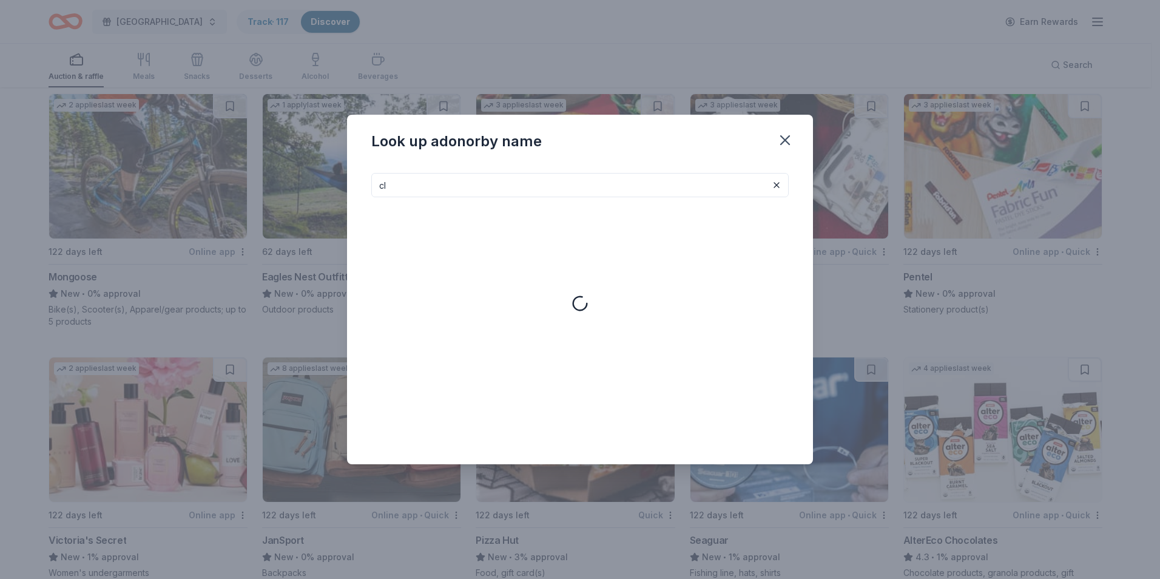
type input "c"
type input "f"
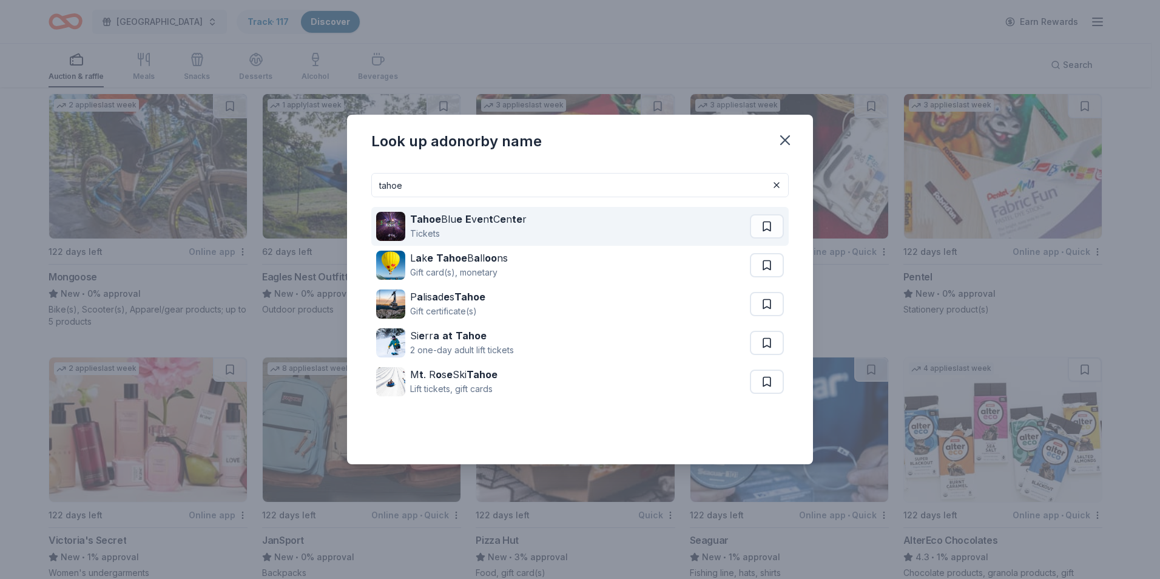
click at [496, 223] on div "Tahoe Blu e E v e n t C e n te r" at bounding box center [468, 219] width 117 height 15
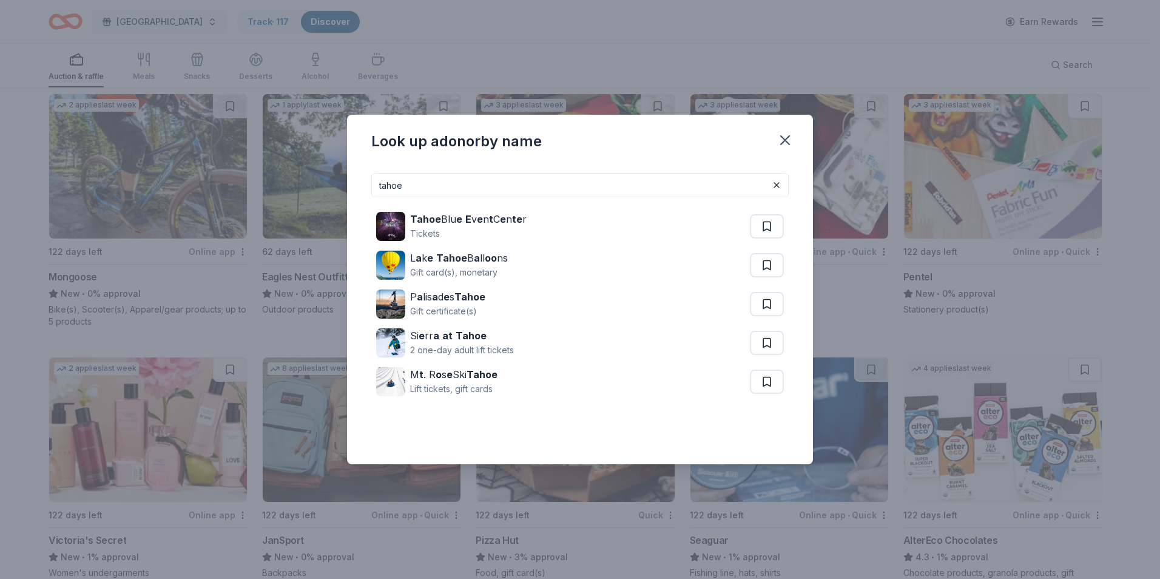
drag, startPoint x: 485, startPoint y: 178, endPoint x: 362, endPoint y: 159, distance: 124.1
click at [362, 159] on div "Look up a donor by name tahoe Tahoe Blu e E v e n t C e n te r Tickets L a k e …" at bounding box center [580, 290] width 466 height 350
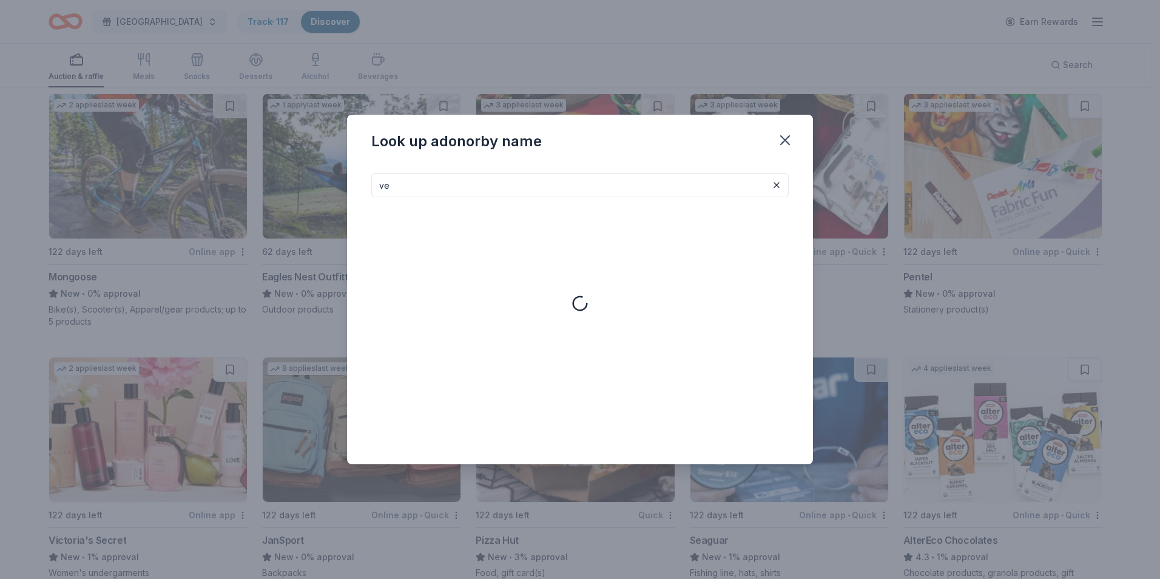
type input "v"
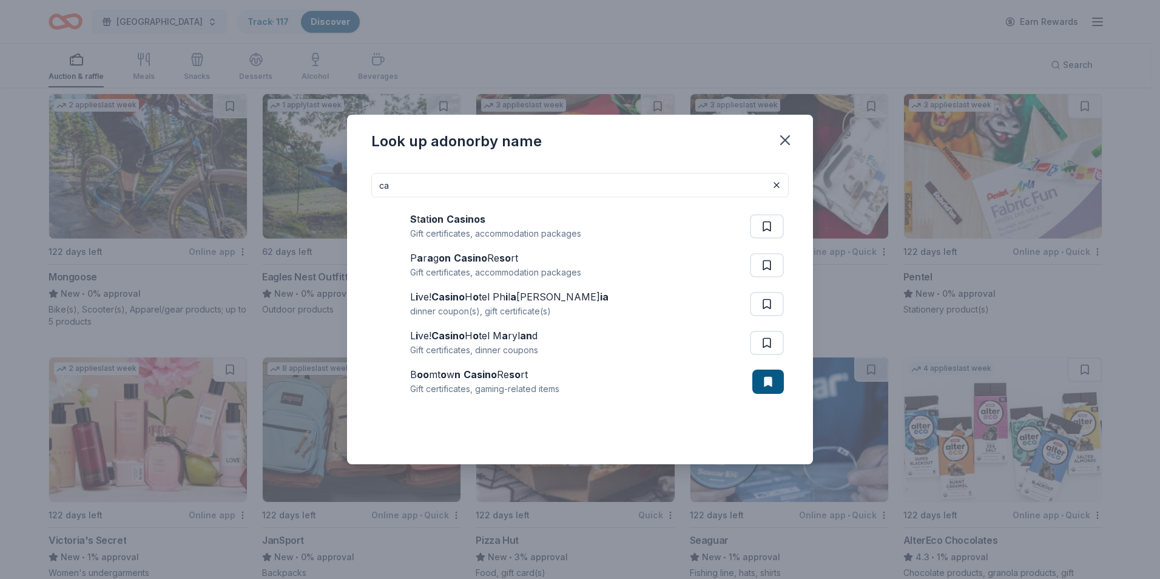
type input "c"
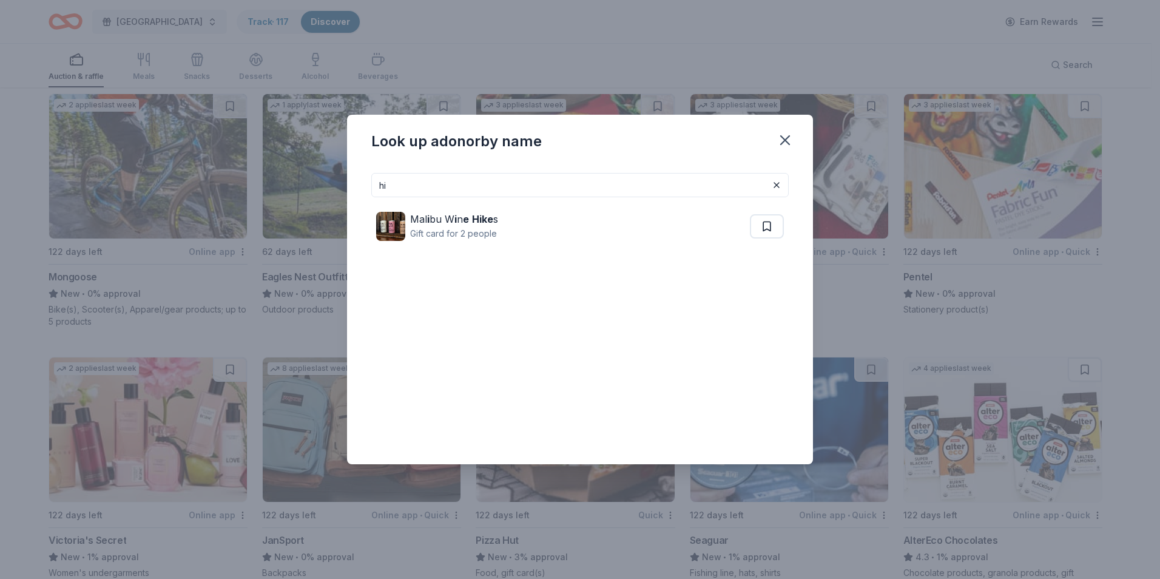
type input "h"
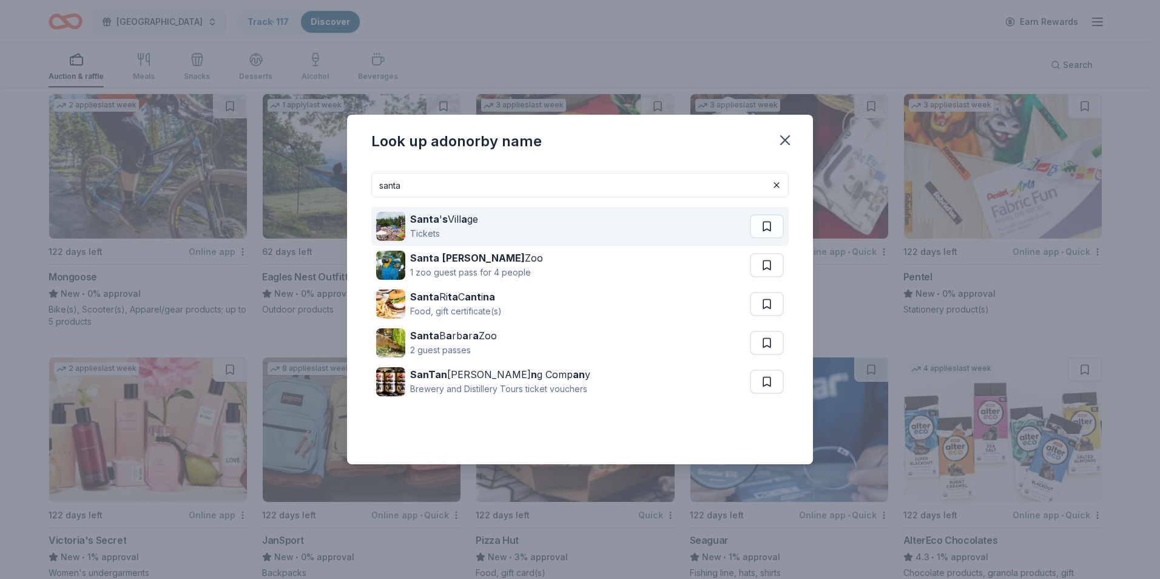
type input "santa"
click at [459, 222] on div "Santa ' s Vill a ge" at bounding box center [444, 219] width 68 height 15
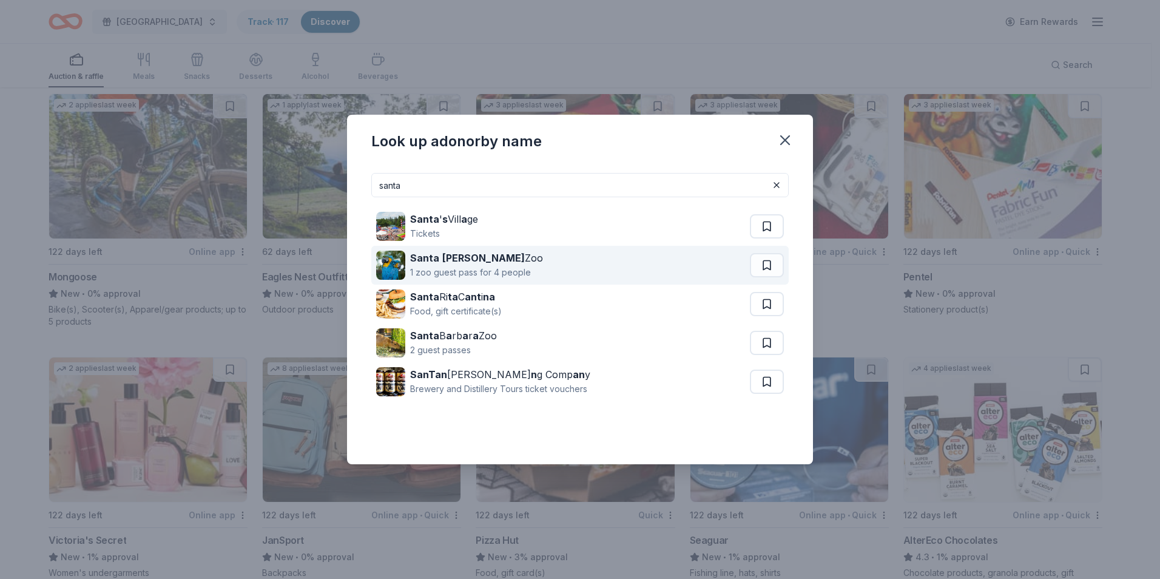
click at [508, 268] on div "1 zoo guest pass for 4 people" at bounding box center [476, 272] width 133 height 15
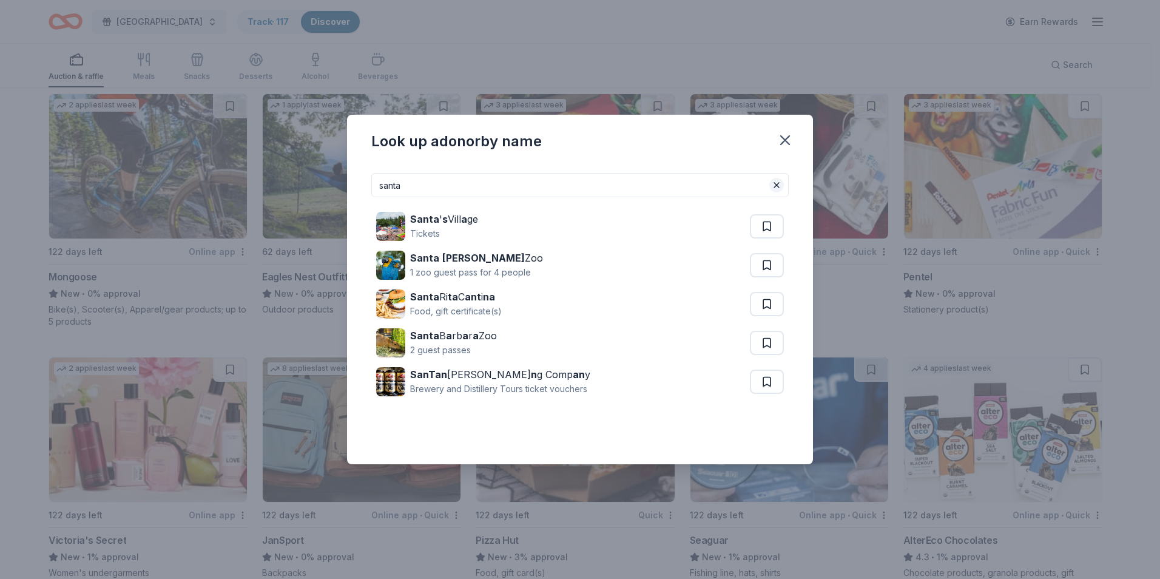
click at [779, 192] on button at bounding box center [777, 185] width 15 height 15
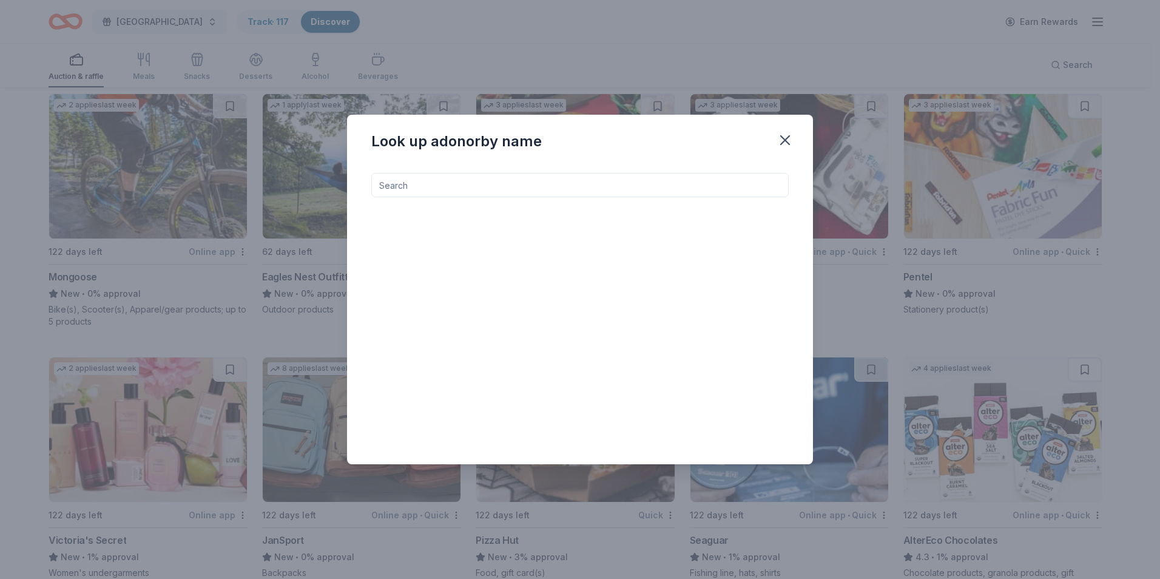
click at [748, 182] on input at bounding box center [580, 185] width 418 height 24
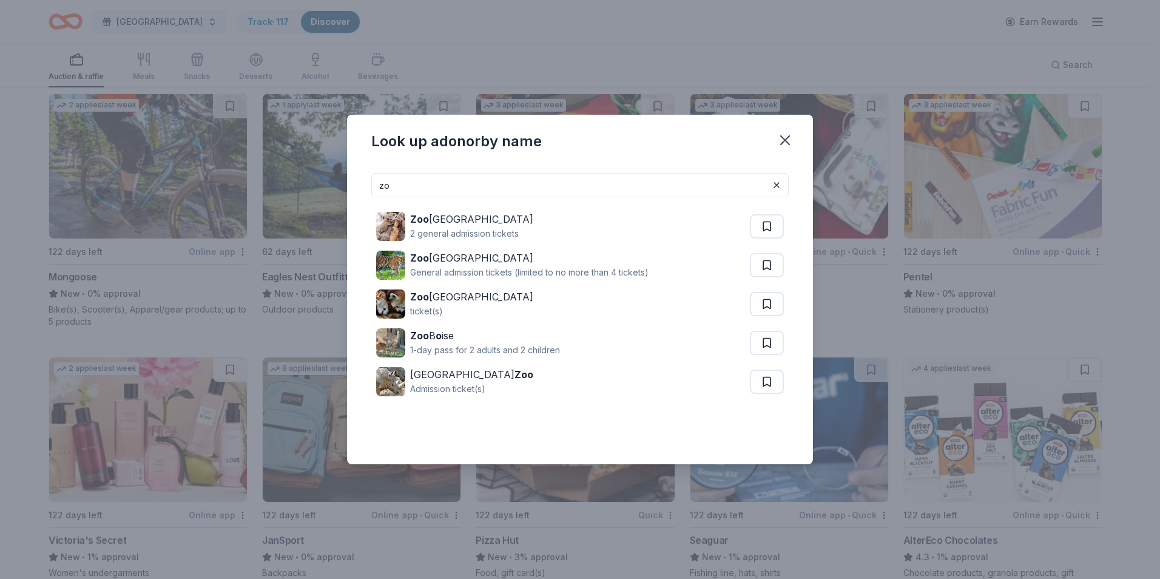
type input "z"
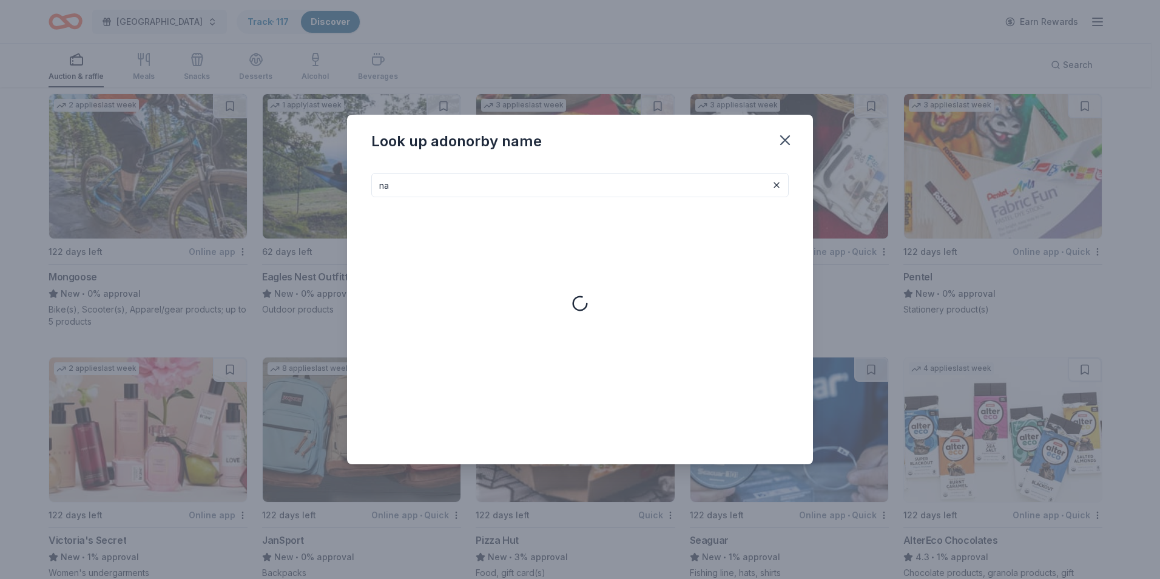
type input "n"
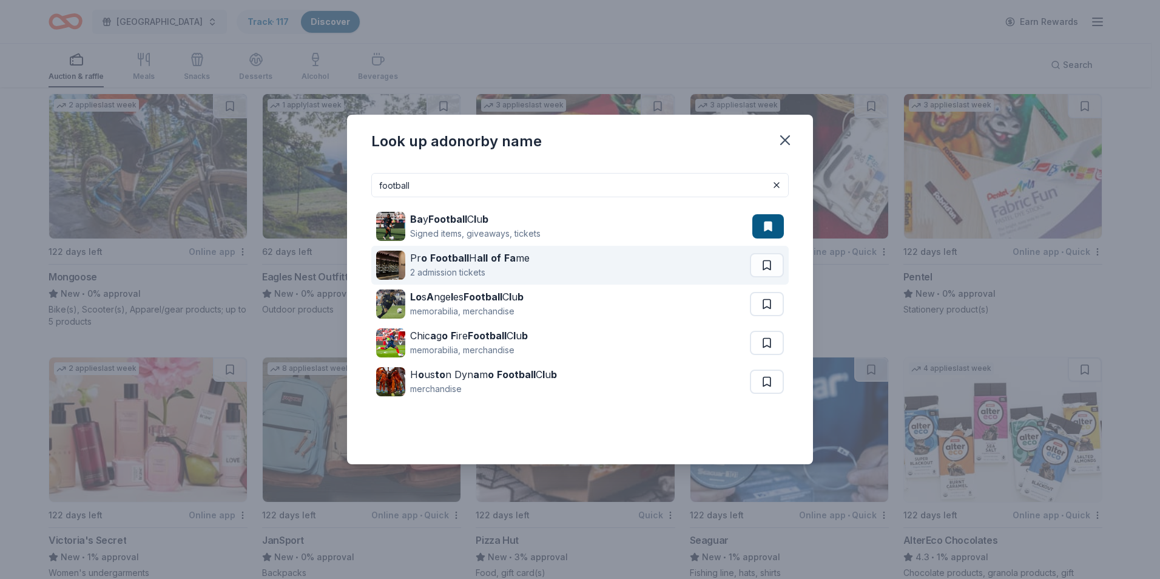
type input "football"
click at [487, 257] on strong "all" at bounding box center [482, 258] width 11 height 12
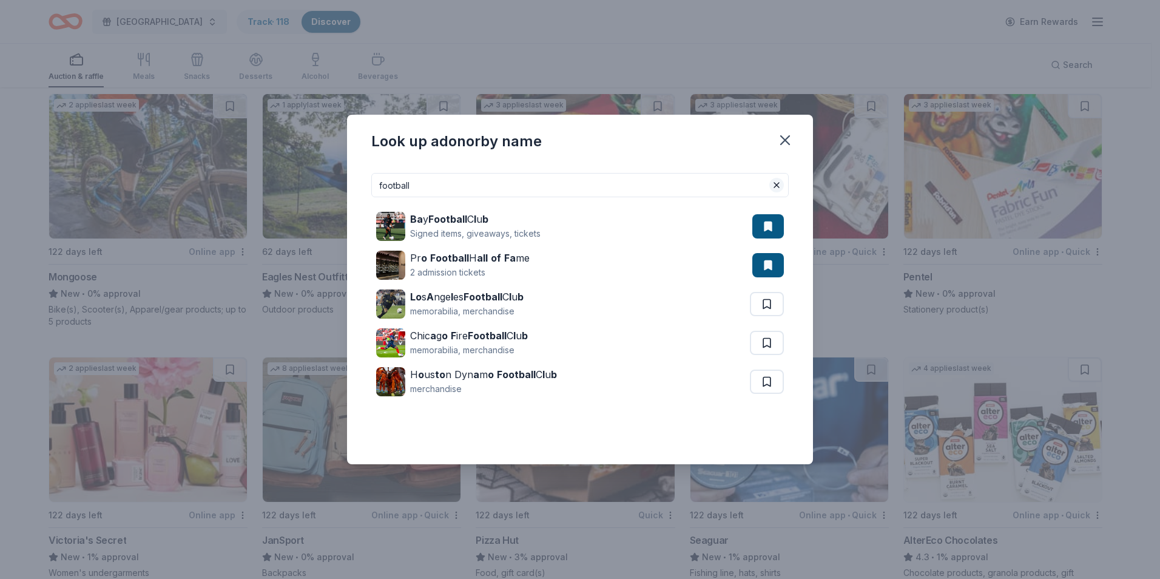
click at [774, 188] on button at bounding box center [777, 185] width 15 height 15
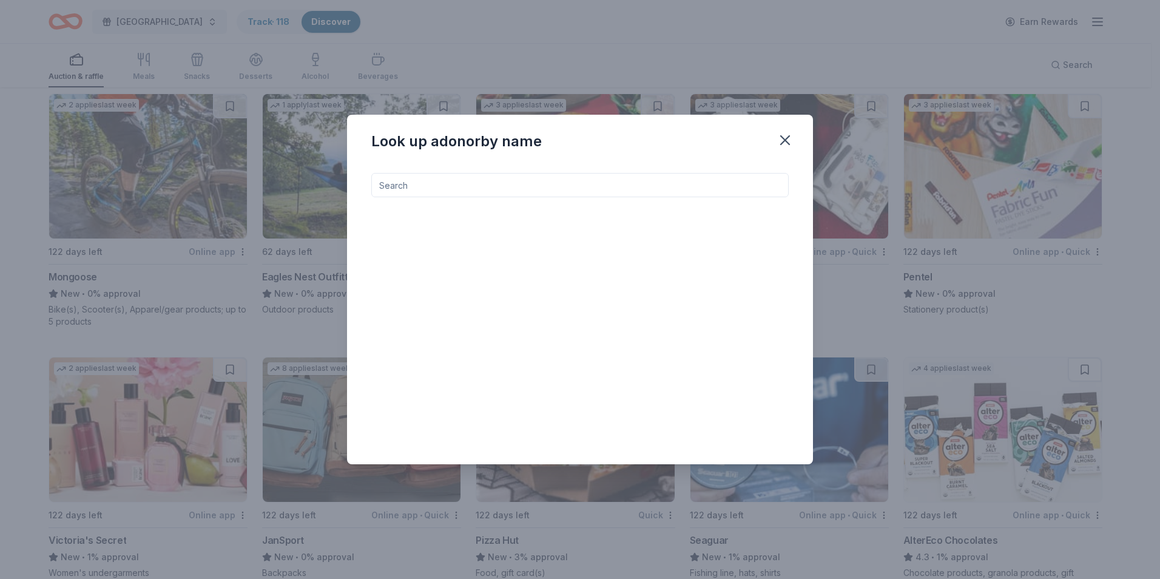
click at [620, 185] on input at bounding box center [580, 185] width 418 height 24
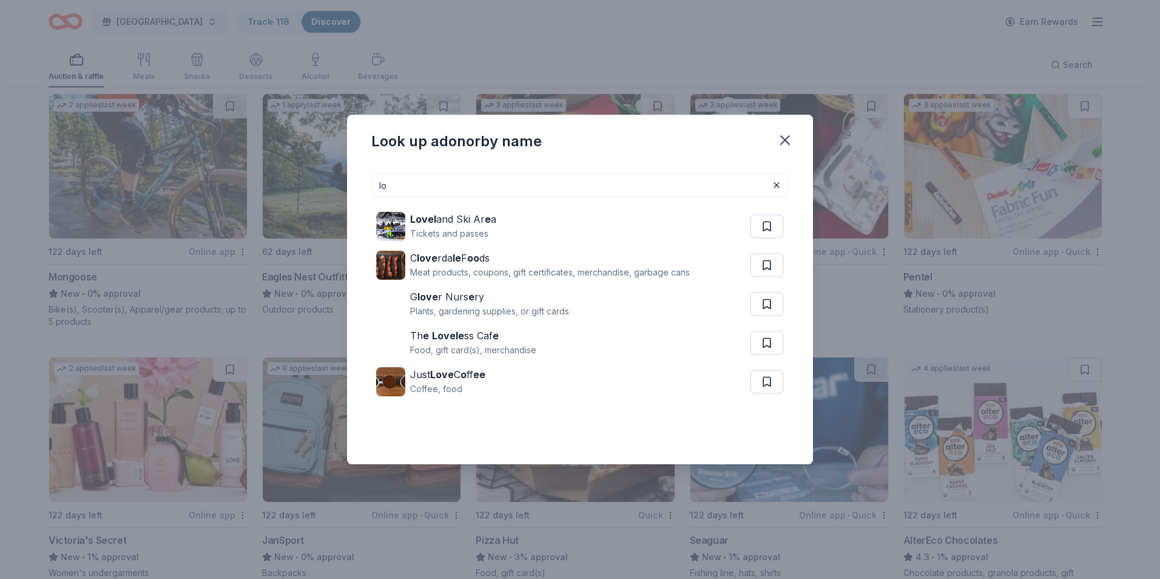
type input "l"
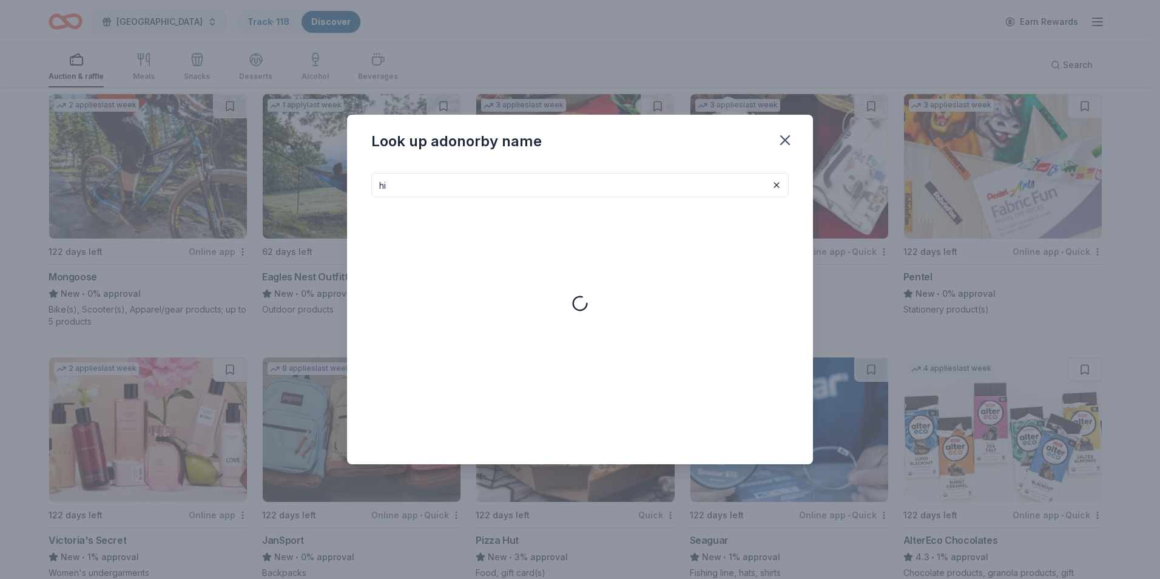
type input "h"
type input "a"
type input "s"
type input "l"
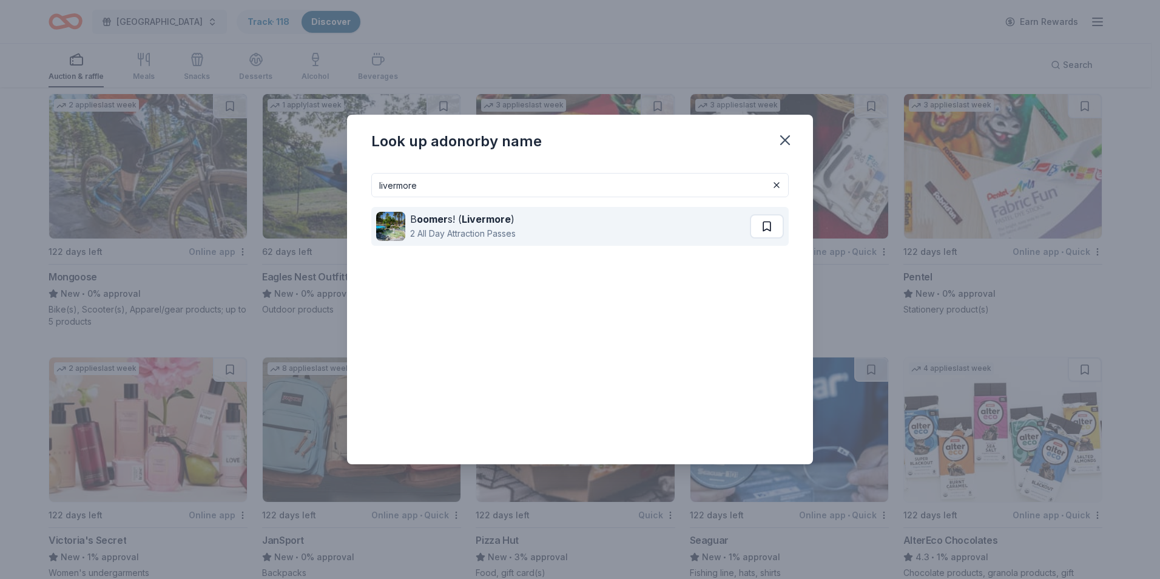
click at [770, 230] on button at bounding box center [767, 226] width 34 height 24
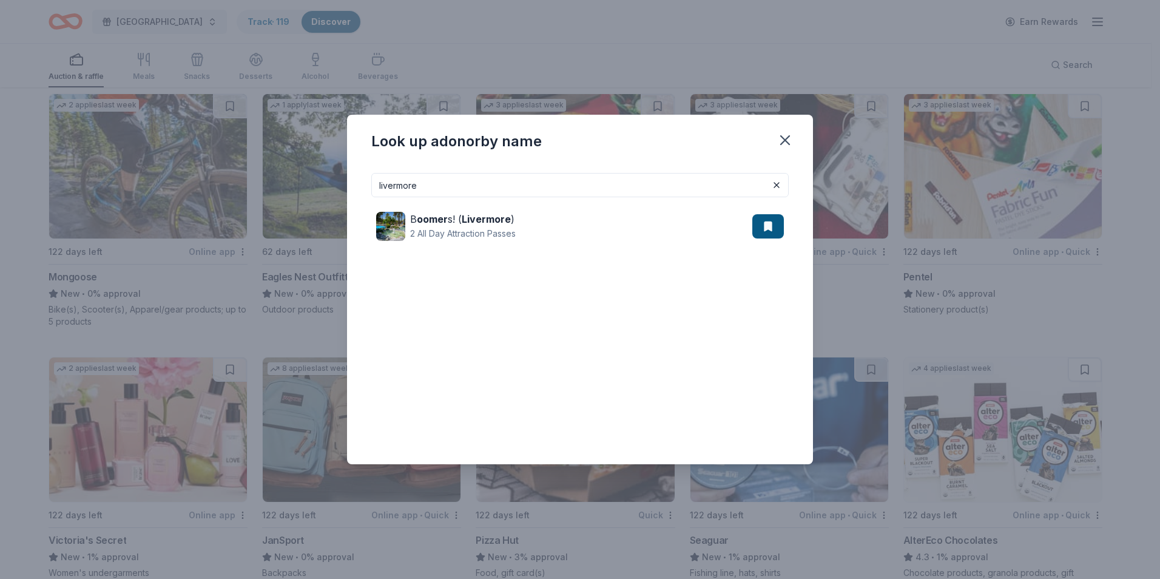
click at [518, 183] on input "livermore" at bounding box center [580, 185] width 418 height 24
type input "l"
type input "walnut"
drag, startPoint x: 783, startPoint y: 139, endPoint x: 743, endPoint y: 176, distance: 54.5
click at [783, 139] on icon "button" at bounding box center [785, 140] width 17 height 17
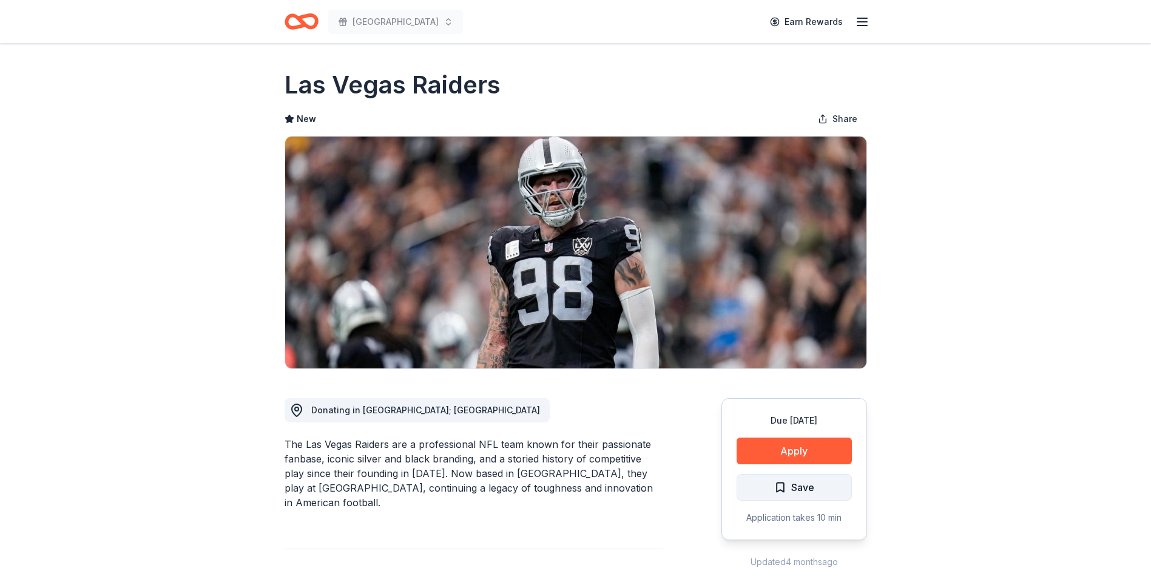
click at [792, 495] on span "Save" at bounding box center [802, 487] width 23 height 16
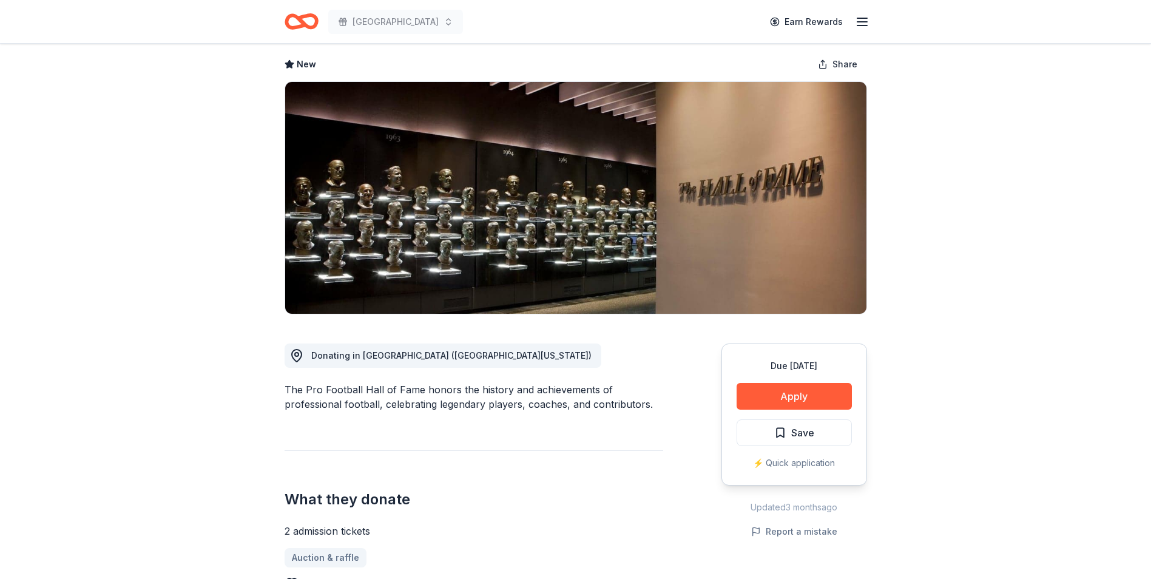
scroll to position [182, 0]
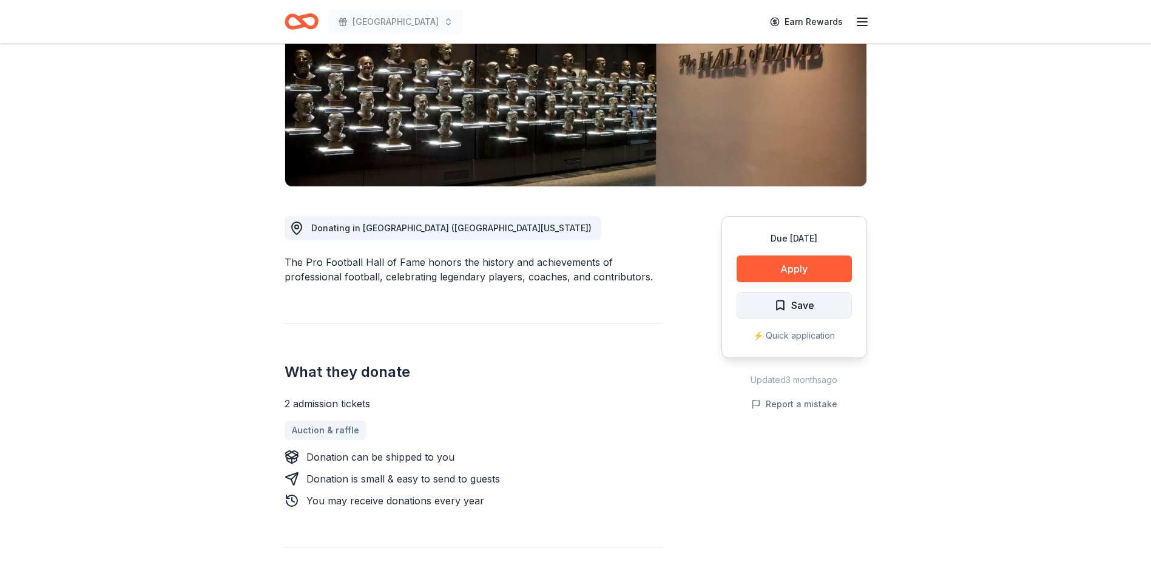
click at [774, 303] on span "Save" at bounding box center [794, 305] width 40 height 16
